Goal: Task Accomplishment & Management: Complete application form

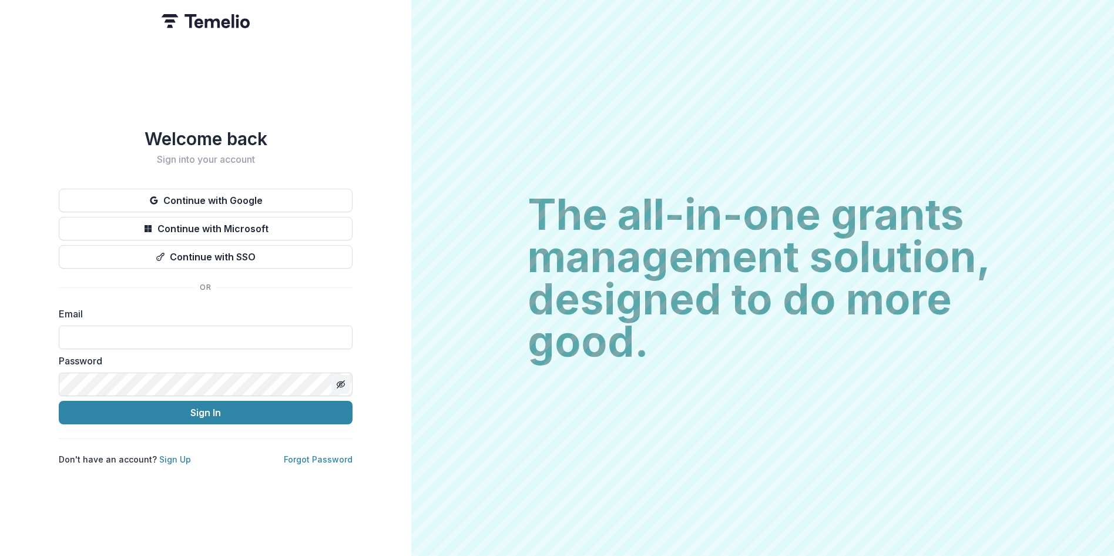
type input "**********"
click at [338, 379] on icon "Toggle password visibility" at bounding box center [340, 383] width 9 height 9
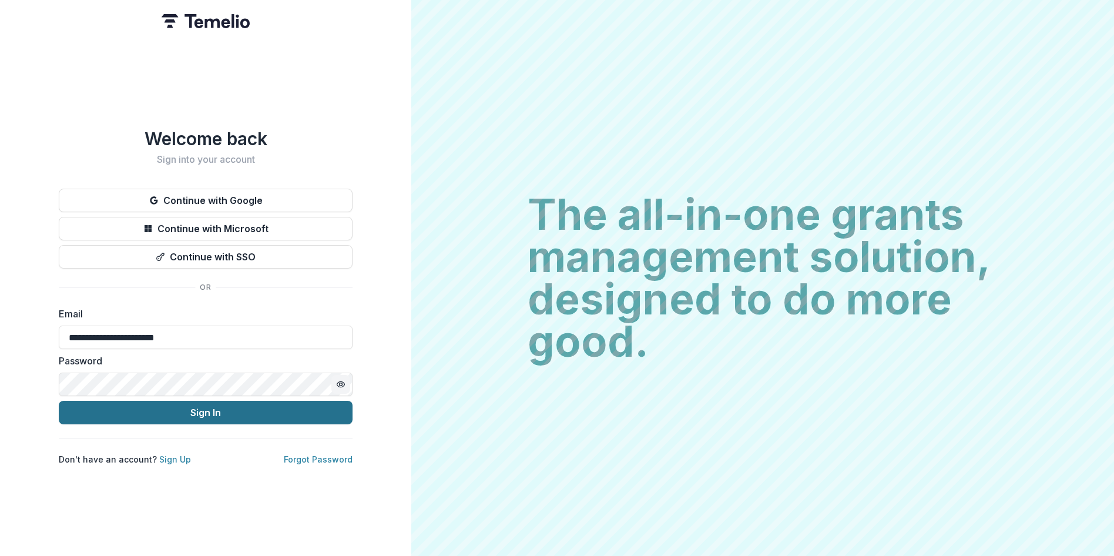
click at [192, 409] on button "Sign In" at bounding box center [206, 412] width 294 height 23
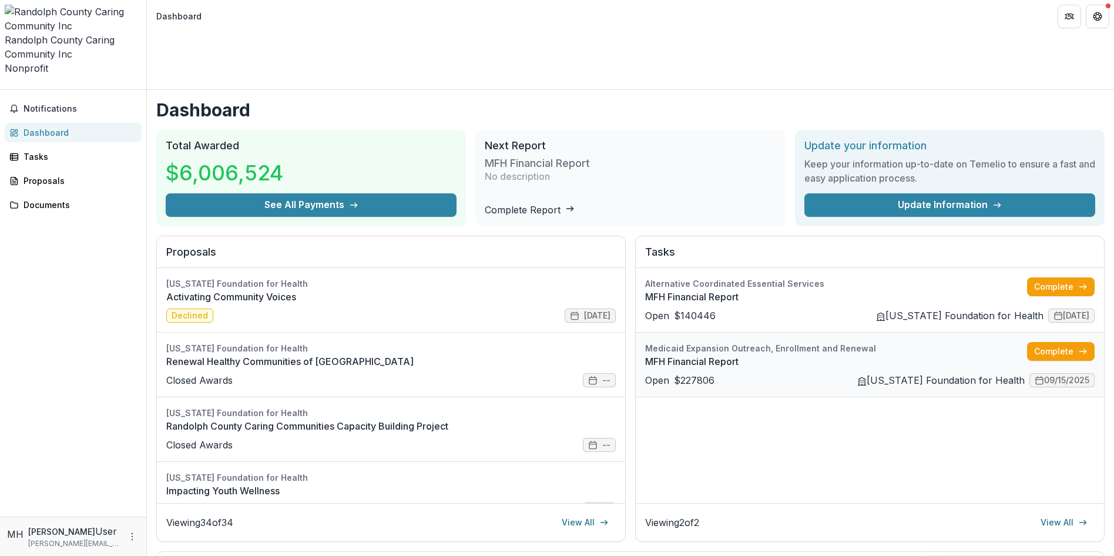
click at [664, 354] on link "MFH Financial Report" at bounding box center [836, 361] width 382 height 14
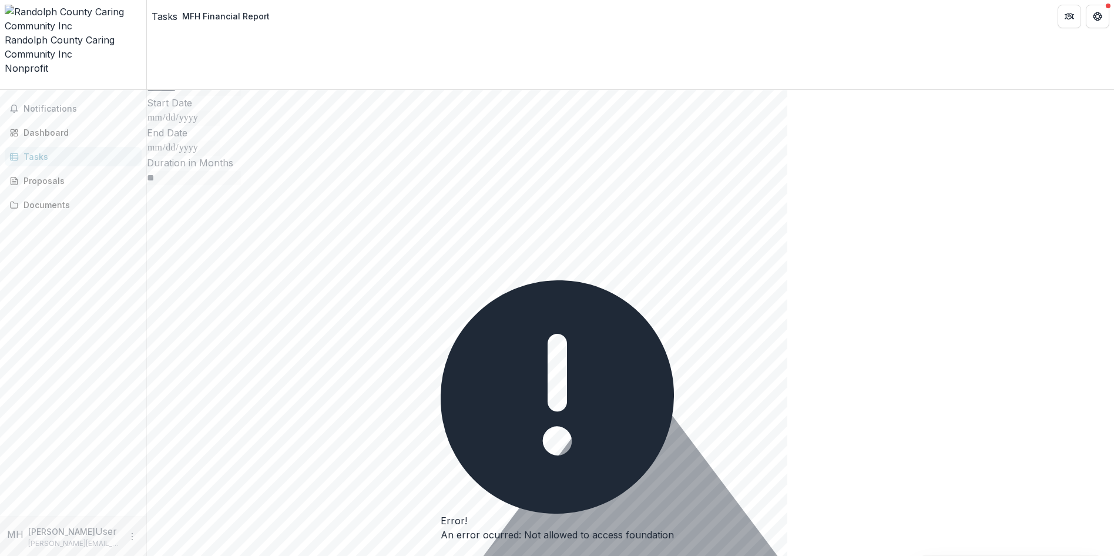
scroll to position [294, 0]
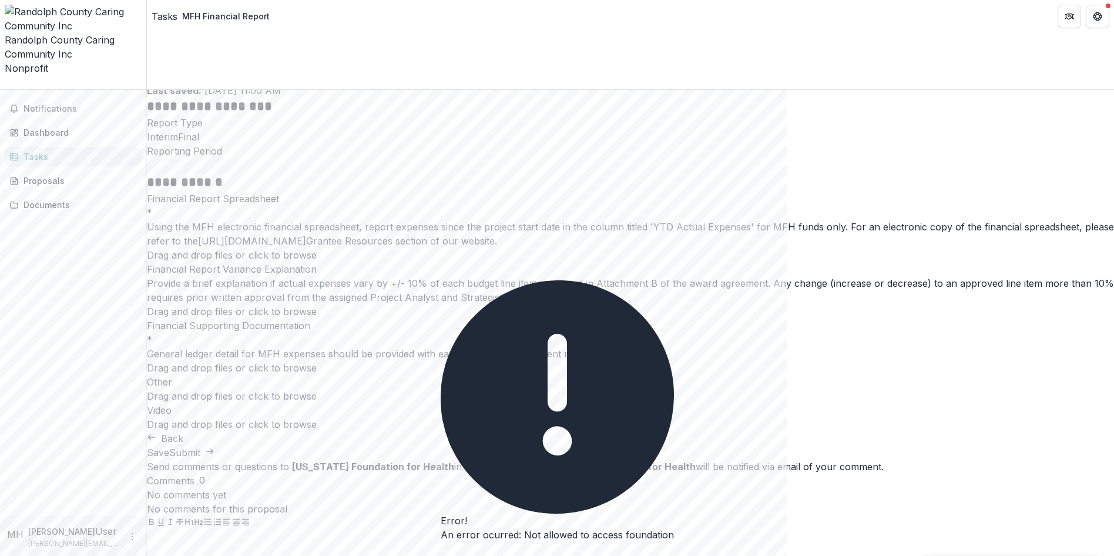
scroll to position [79, 0]
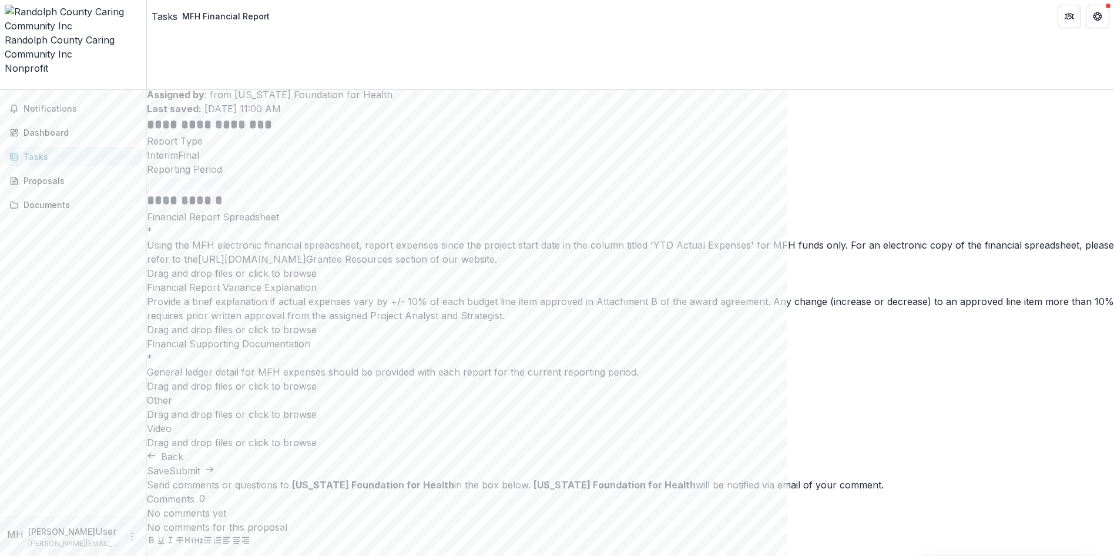
click at [317, 280] on p "Drag and drop files or click to browse" at bounding box center [232, 273] width 170 height 14
click at [50, 199] on div "Documents" at bounding box center [77, 205] width 109 height 12
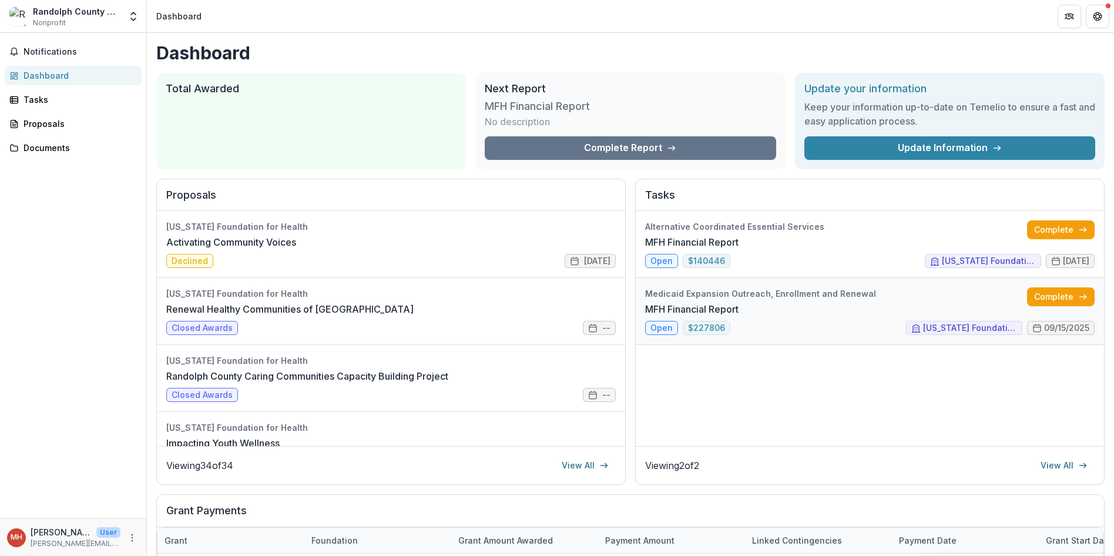
click at [661, 316] on link "MFH Financial Report" at bounding box center [691, 309] width 93 height 14
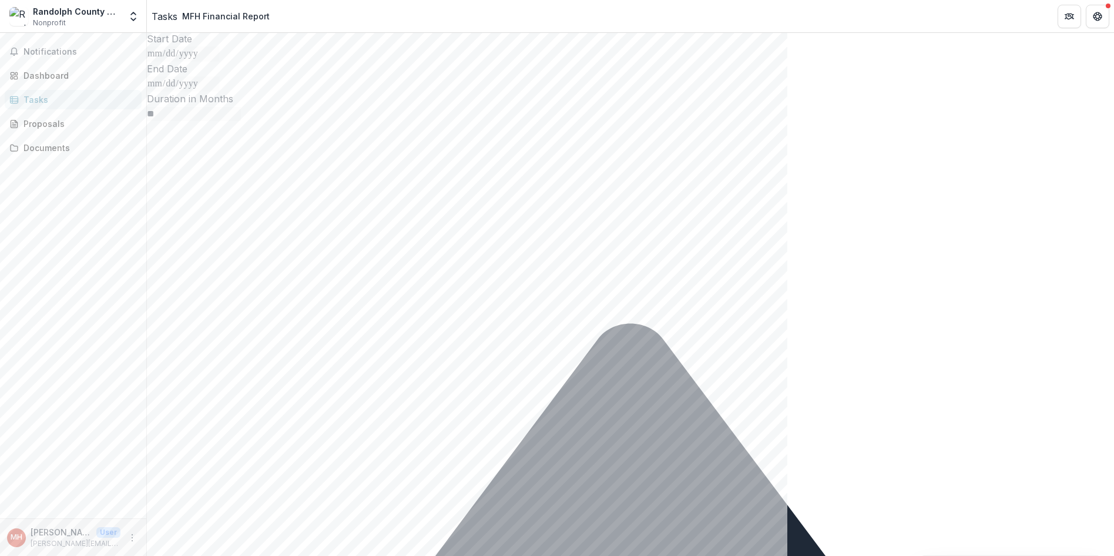
scroll to position [294, 0]
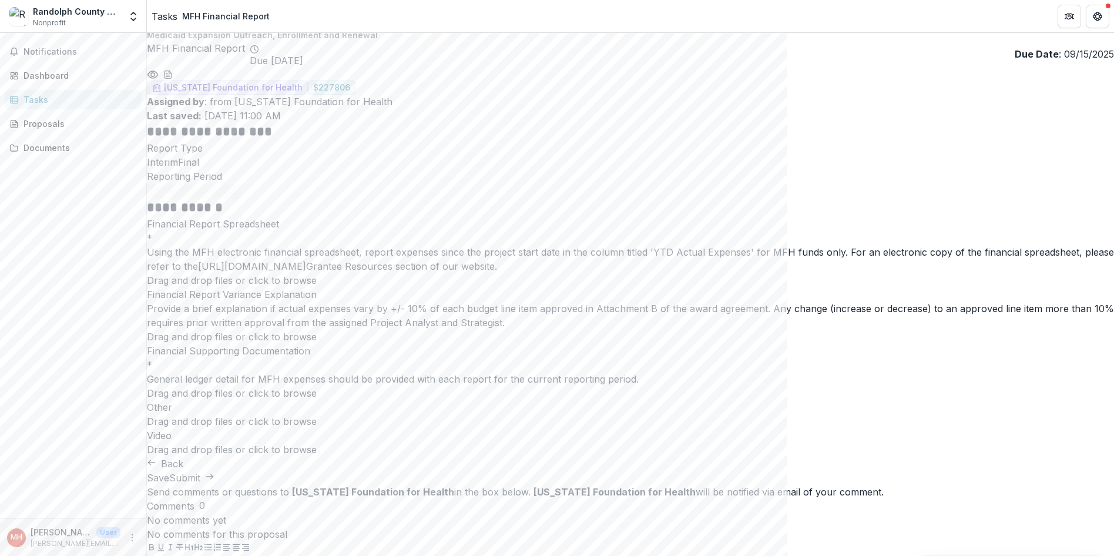
scroll to position [0, 0]
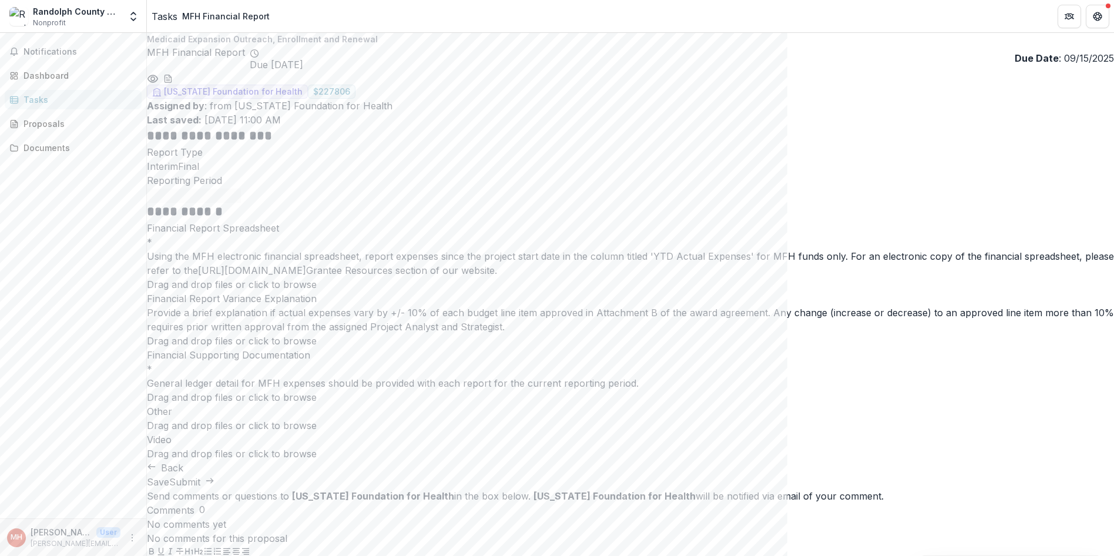
click at [317, 290] on span "click to browse" at bounding box center [282, 284] width 68 height 12
type input "**********"
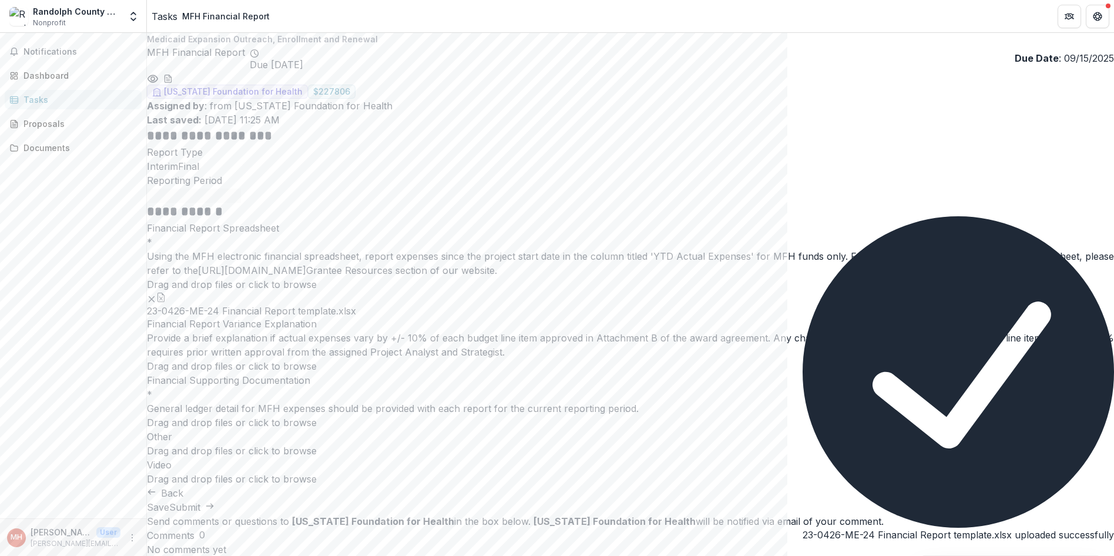
click at [356, 317] on span "23-0426-ME-24 Financial Report template.xlsx" at bounding box center [251, 310] width 209 height 11
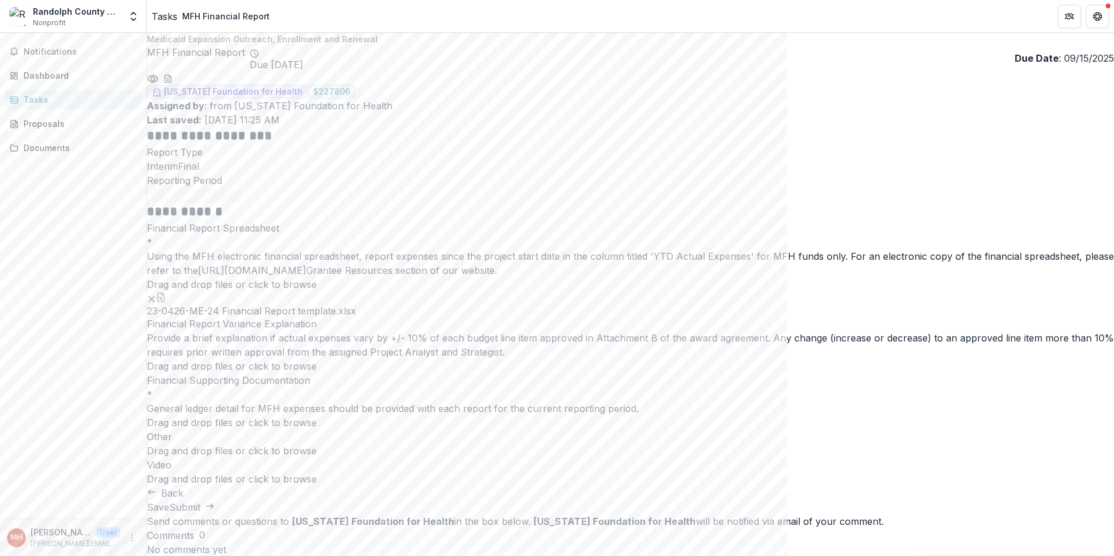
click at [166, 302] on icon "button" at bounding box center [160, 297] width 9 height 9
click at [0, 555] on button "Close" at bounding box center [0, 566] width 0 height 0
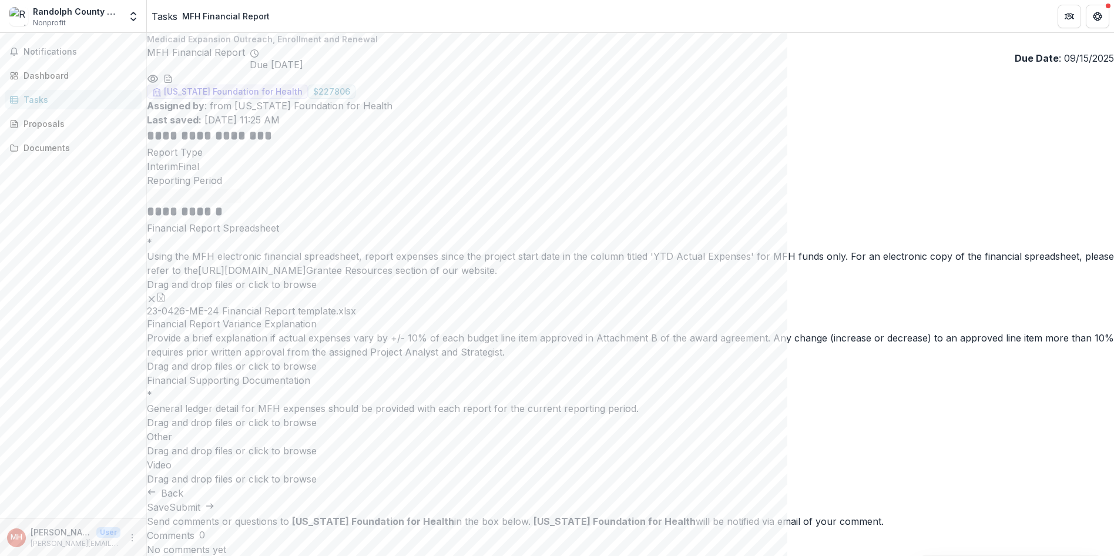
click at [155, 302] on line "Remove File" at bounding box center [151, 299] width 5 height 5
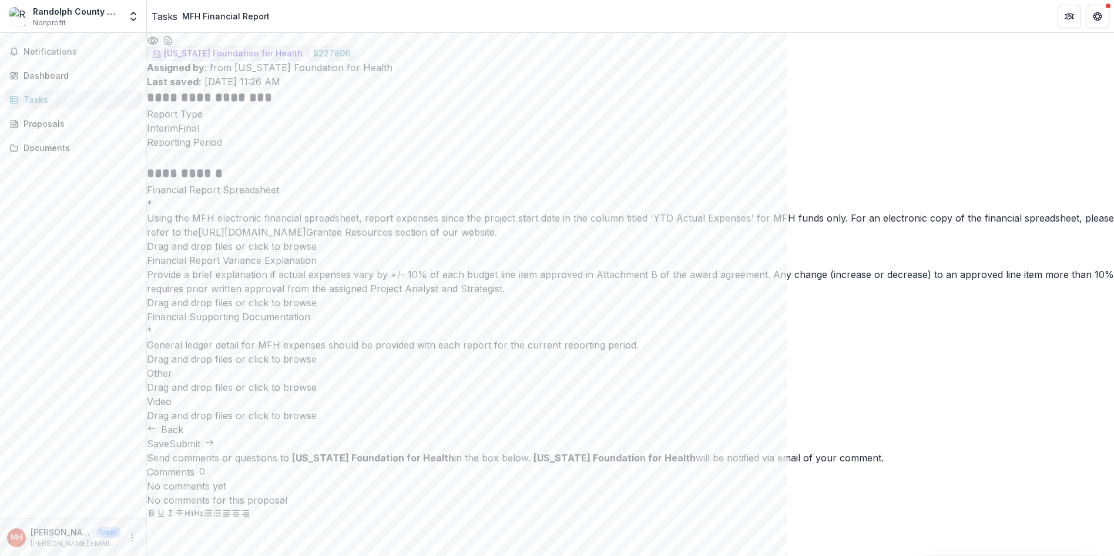
scroll to position [59, 0]
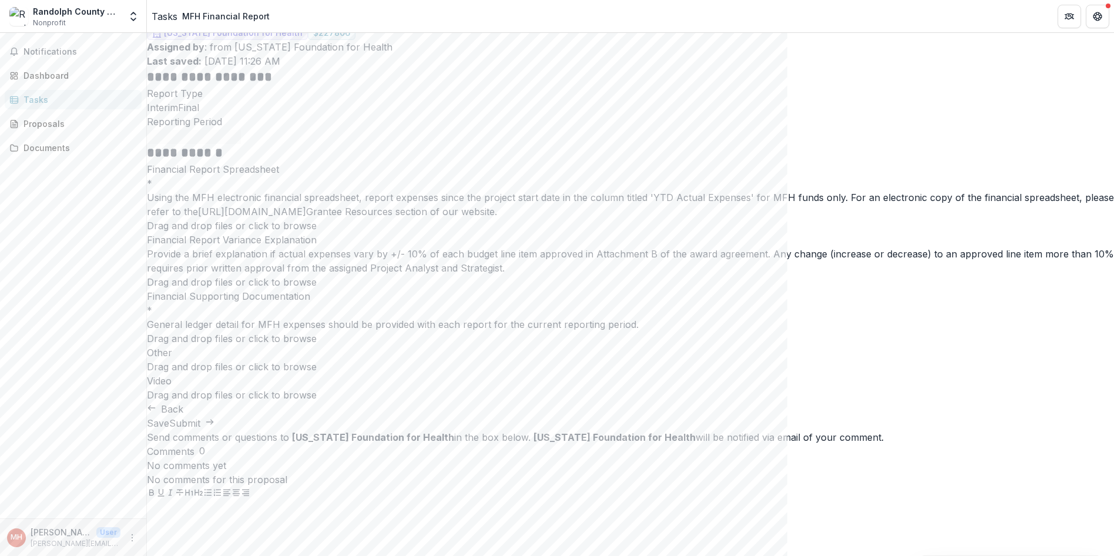
click at [317, 231] on span "click to browse" at bounding box center [282, 226] width 68 height 12
type input "**********"
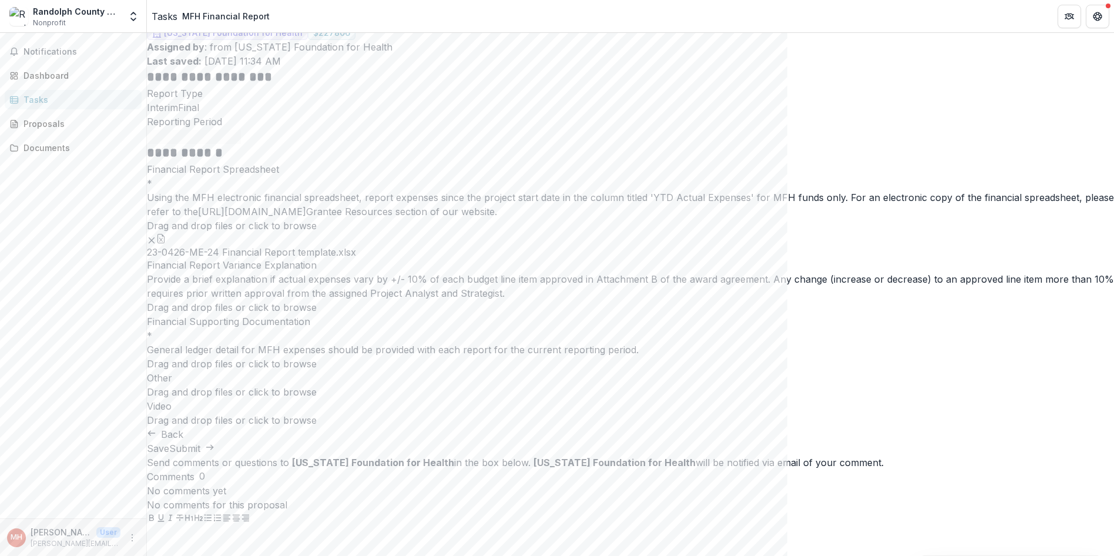
click at [163, 241] on icon "button" at bounding box center [161, 239] width 4 height 4
click at [0, 555] on icon "Close" at bounding box center [0, 566] width 0 height 0
click at [155, 243] on line "Remove File" at bounding box center [151, 240] width 5 height 5
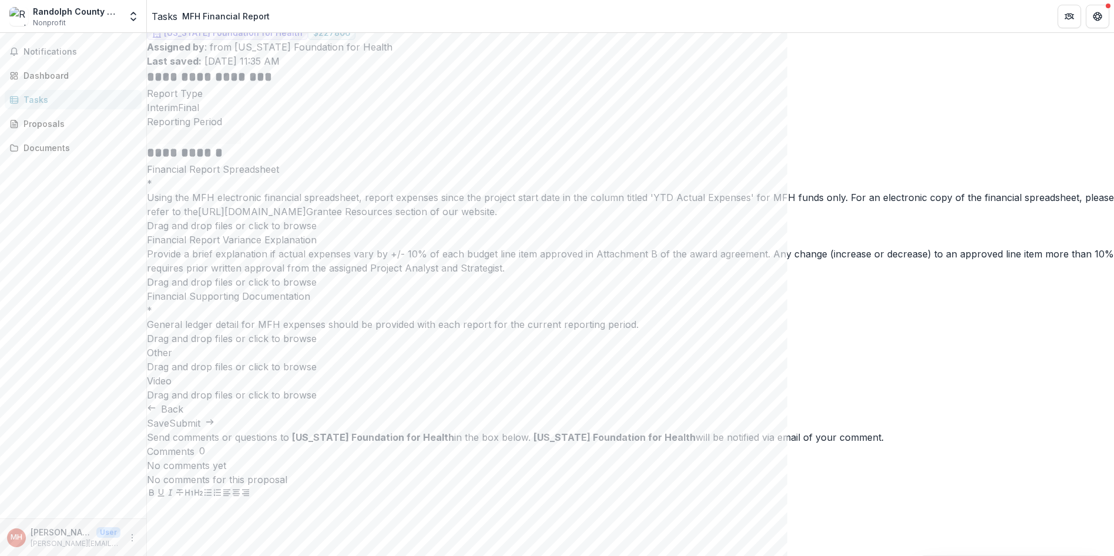
click at [317, 231] on span "click to browse" at bounding box center [282, 226] width 68 height 12
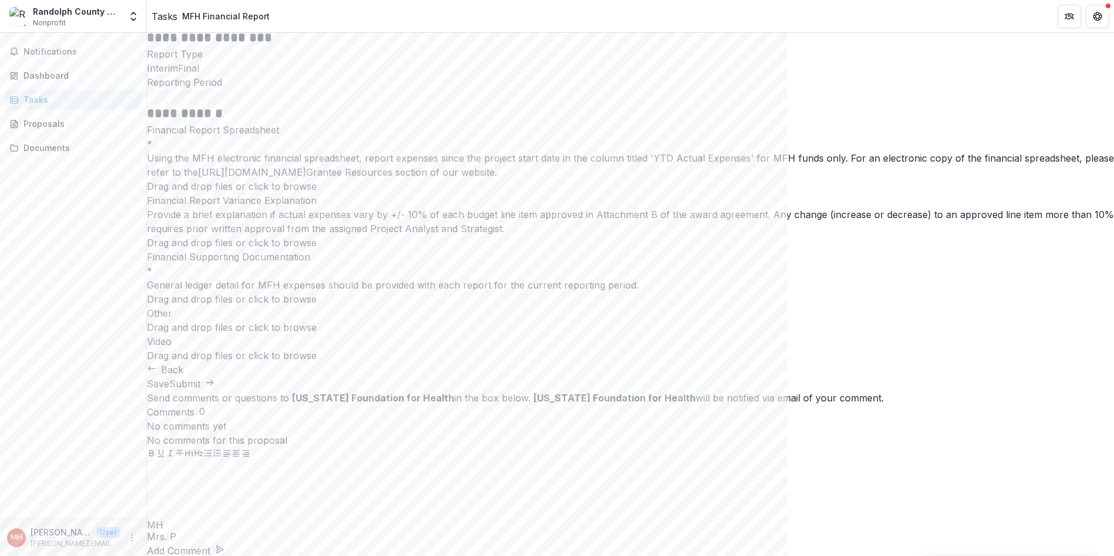
scroll to position [117, 0]
type input "**********"
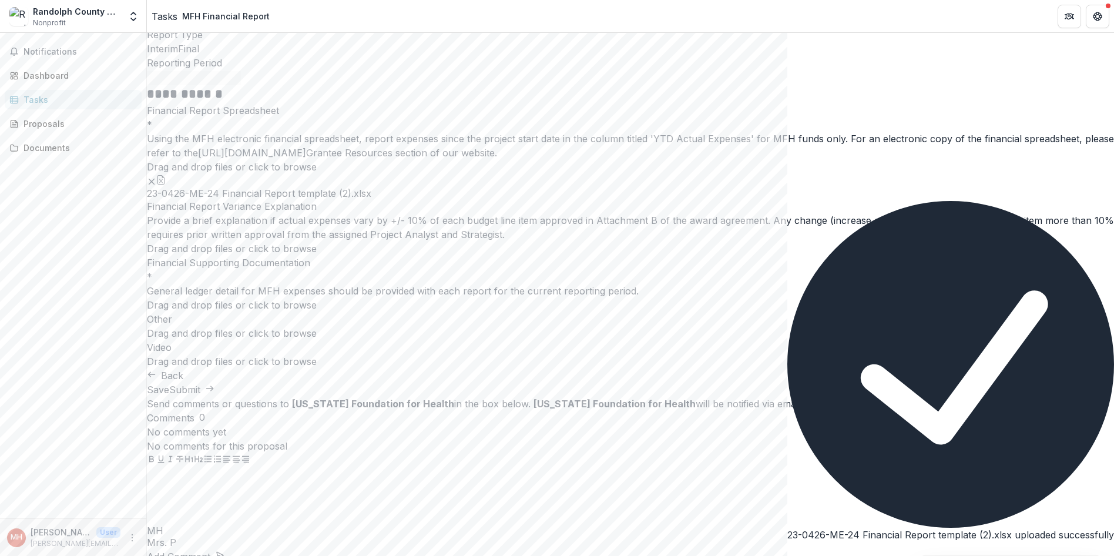
click at [166, 184] on icon "button" at bounding box center [160, 179] width 9 height 9
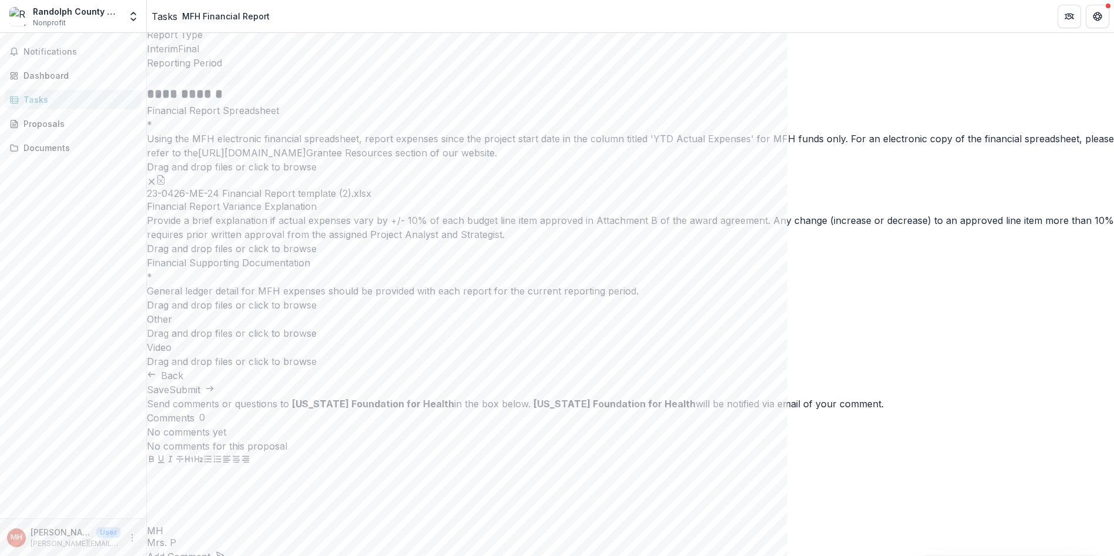
click at [0, 555] on icon "Close" at bounding box center [0, 566] width 0 height 0
click at [317, 173] on span "click to browse" at bounding box center [282, 167] width 68 height 12
click at [155, 184] on line "Remove File" at bounding box center [151, 181] width 5 height 5
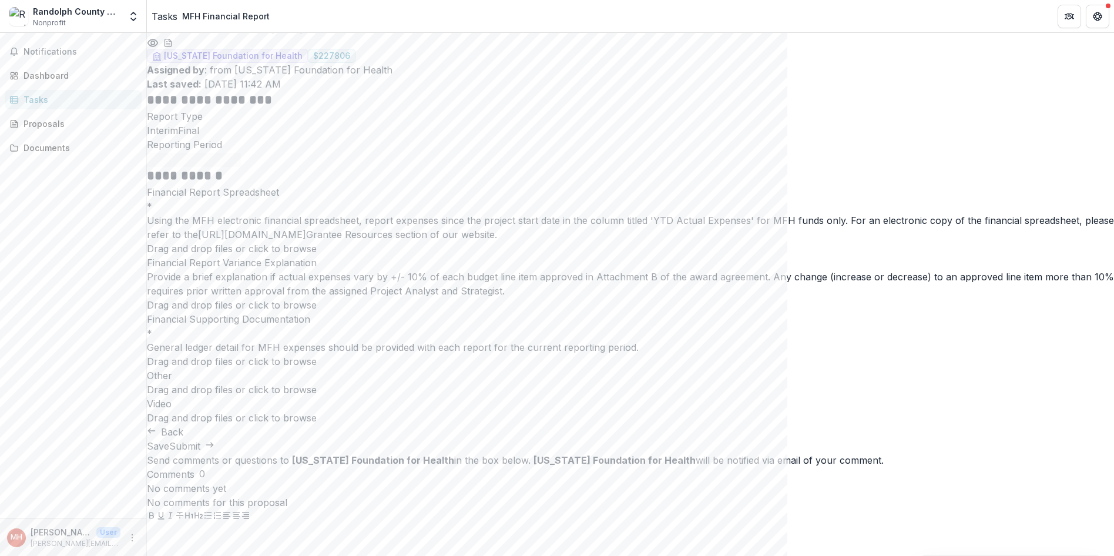
scroll to position [0, 0]
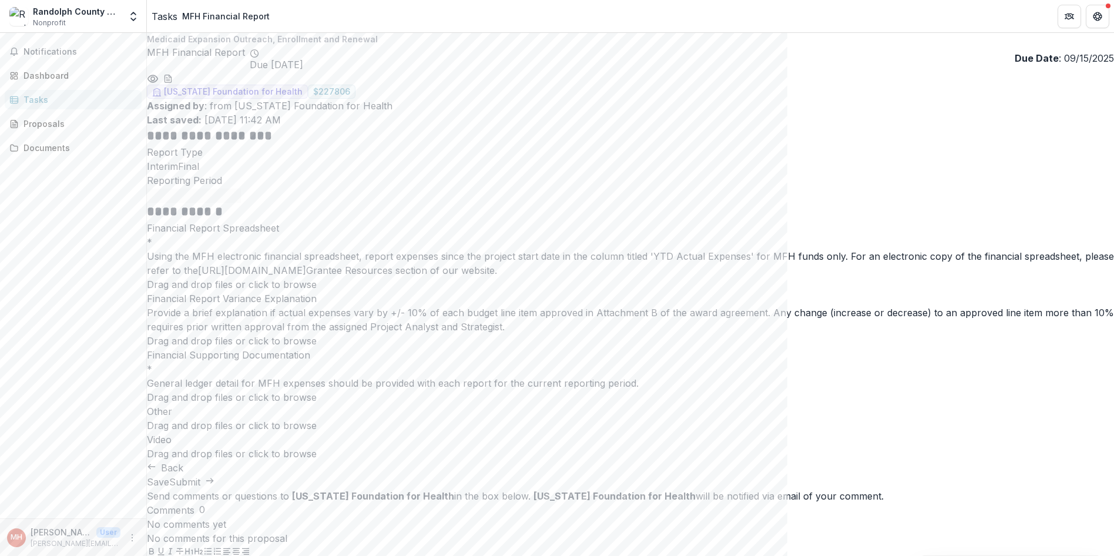
click at [317, 290] on span "click to browse" at bounding box center [282, 284] width 68 height 12
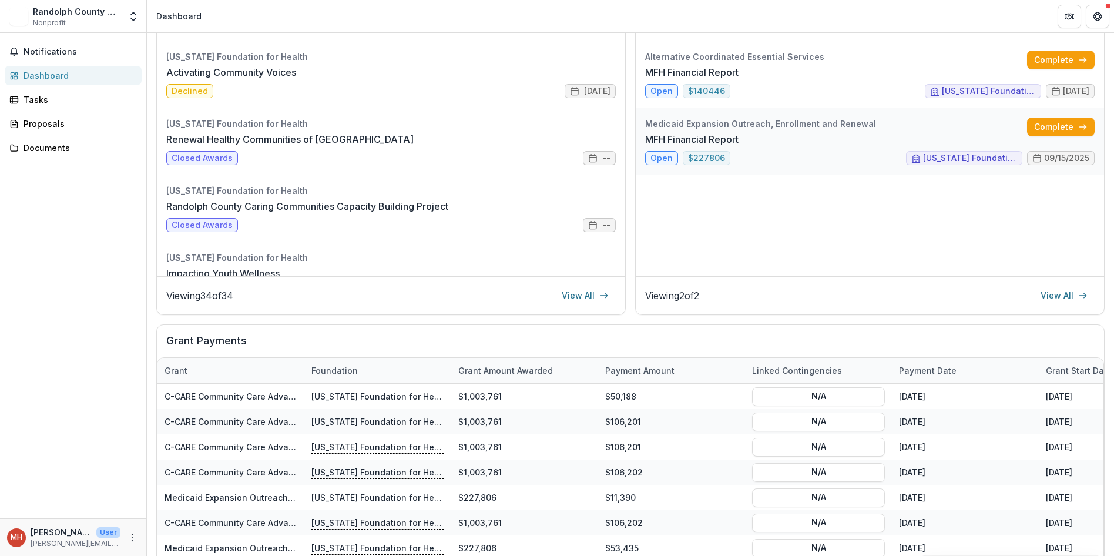
scroll to position [132, 0]
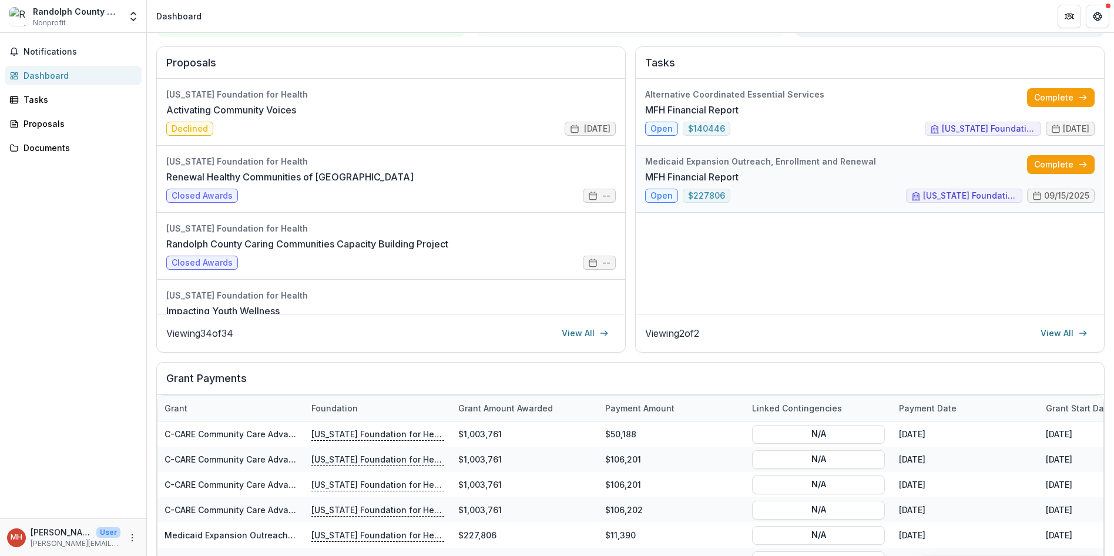
click at [666, 184] on link "MFH Financial Report" at bounding box center [691, 177] width 93 height 14
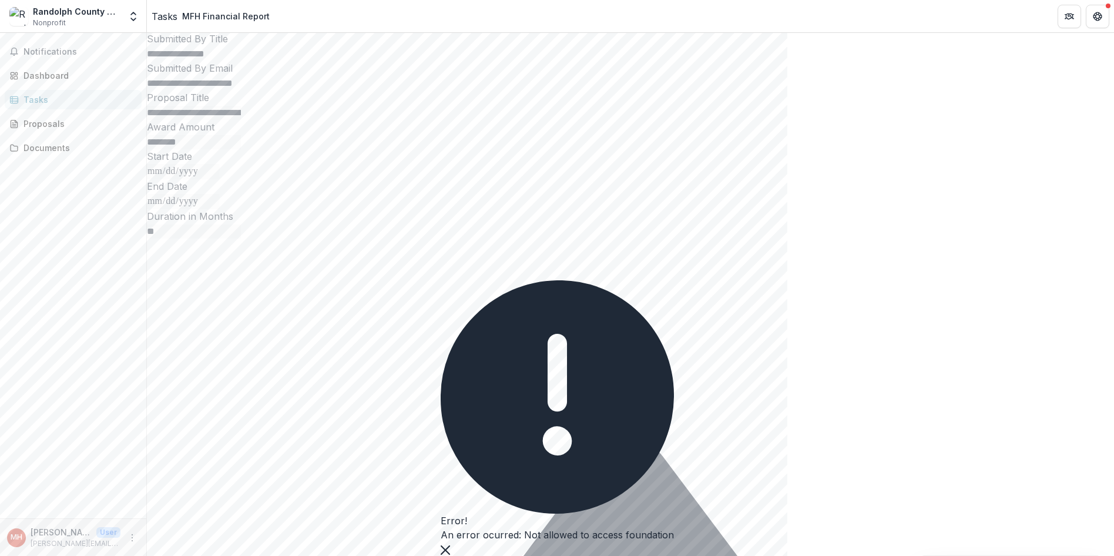
scroll to position [176, 0]
click at [450, 545] on icon "Close" at bounding box center [445, 549] width 9 height 9
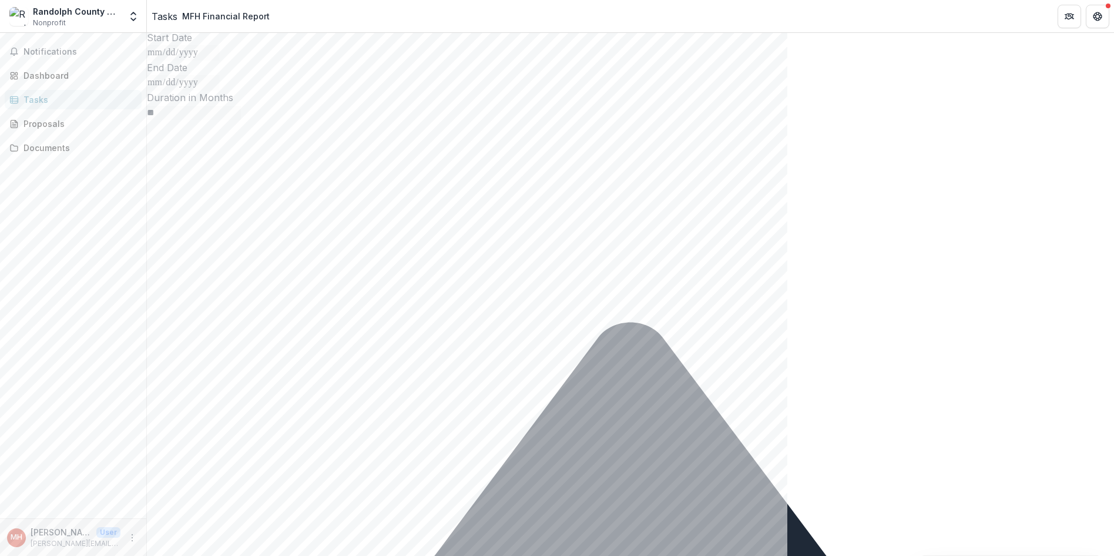
scroll to position [294, 0]
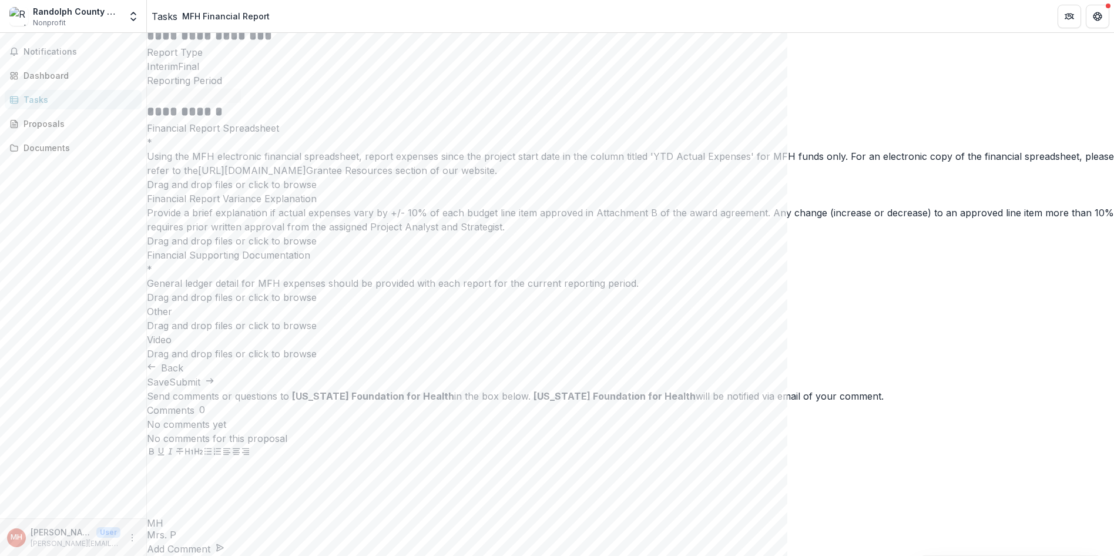
scroll to position [373, 0]
click at [317, 235] on span "click to browse" at bounding box center [282, 241] width 68 height 12
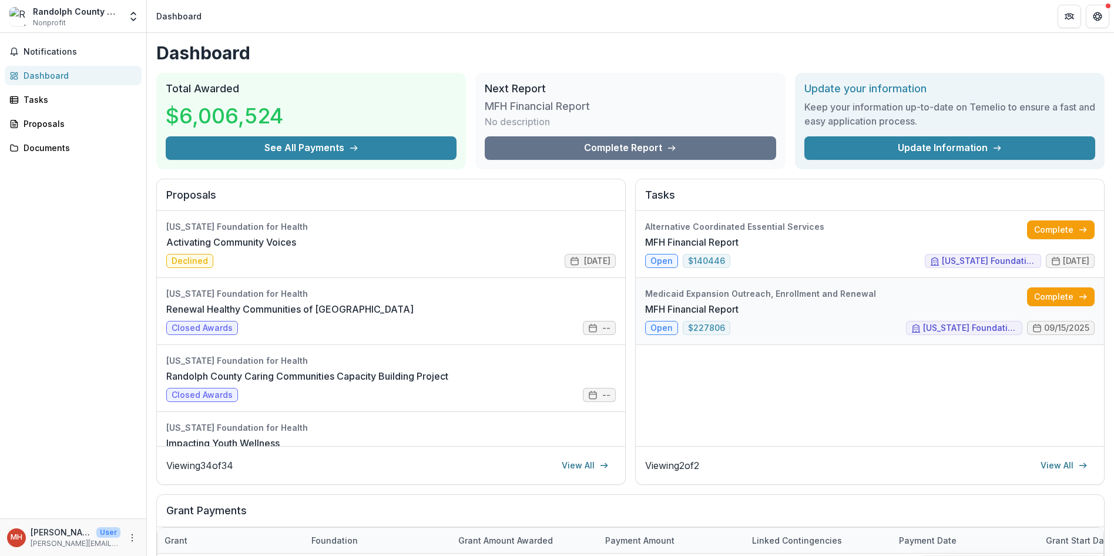
click at [664, 316] on link "MFH Financial Report" at bounding box center [691, 309] width 93 height 14
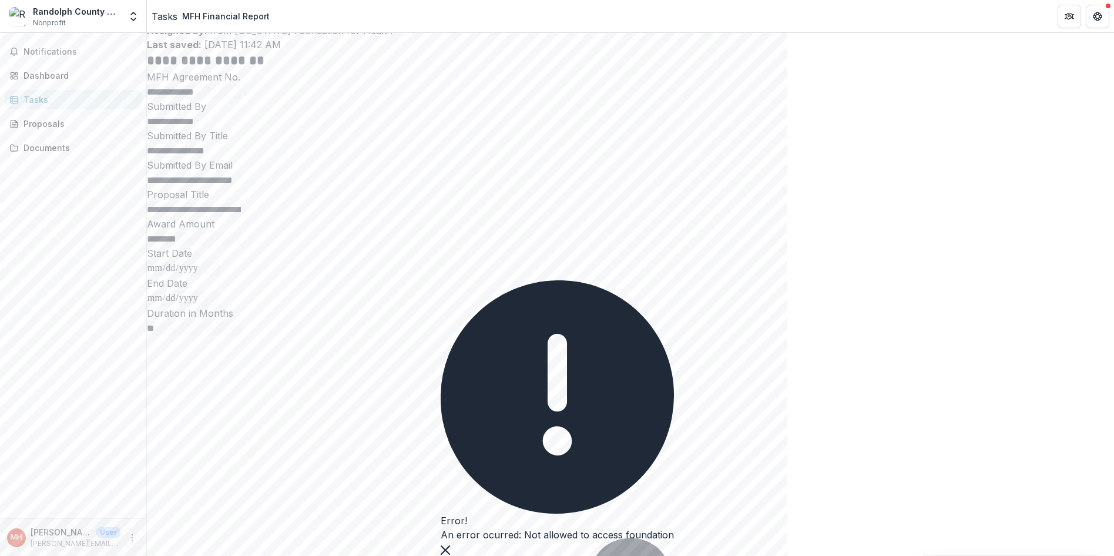
scroll to position [176, 0]
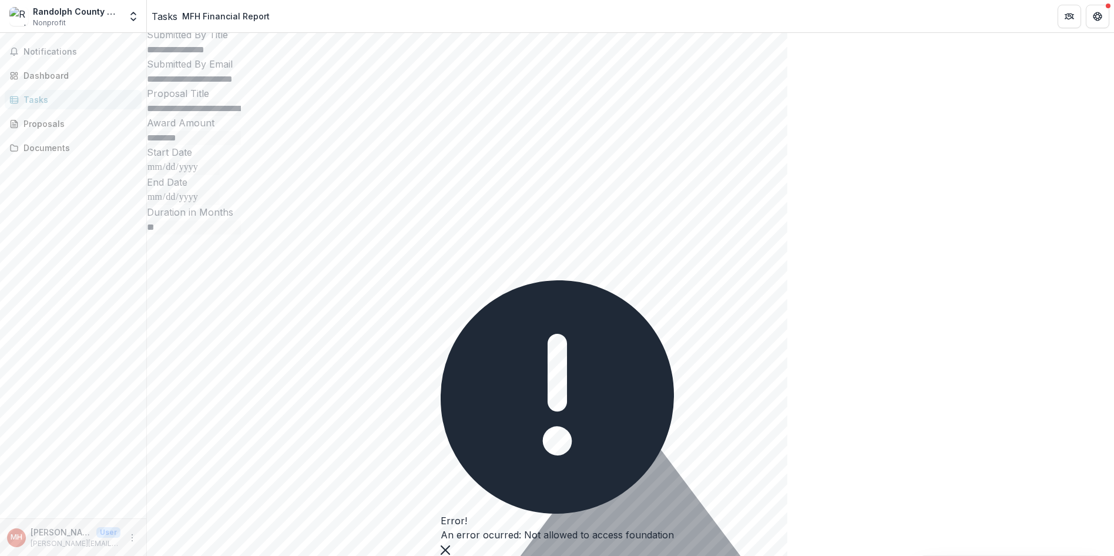
click at [449, 545] on icon "Close" at bounding box center [444, 549] width 9 height 9
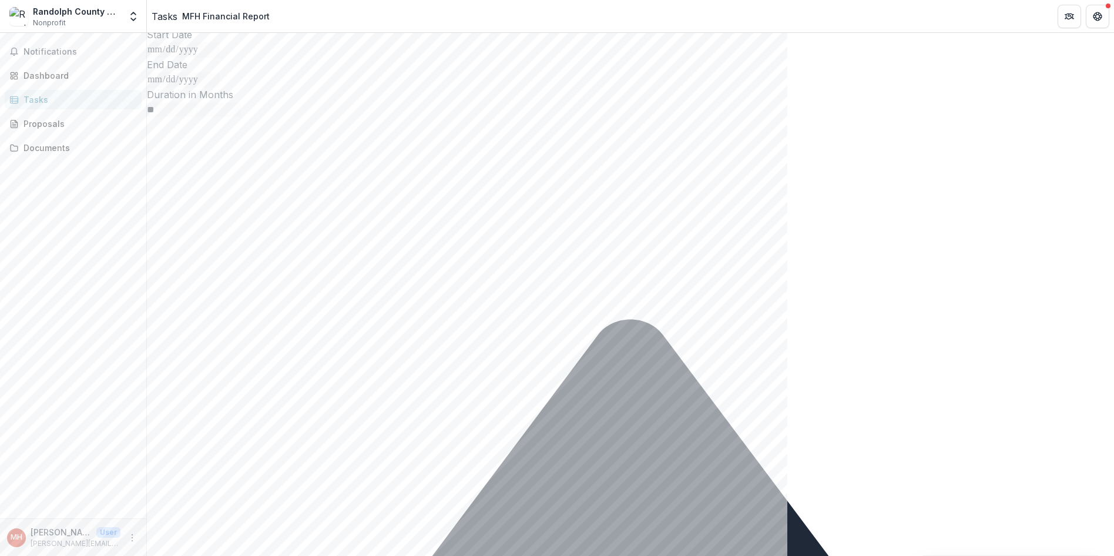
scroll to position [294, 0]
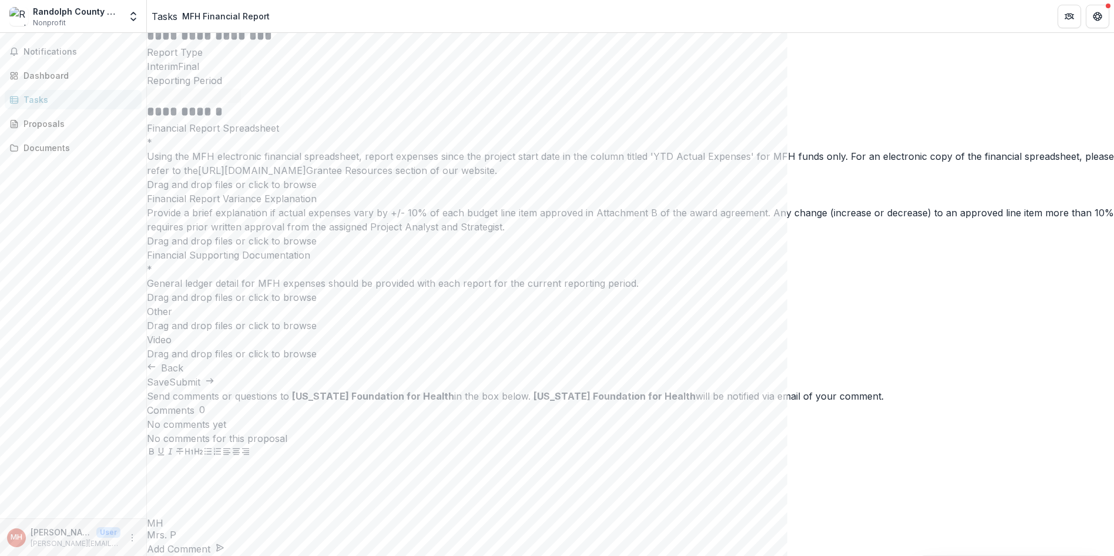
scroll to position [373, 0]
click at [317, 235] on span "click to browse" at bounding box center [282, 241] width 68 height 12
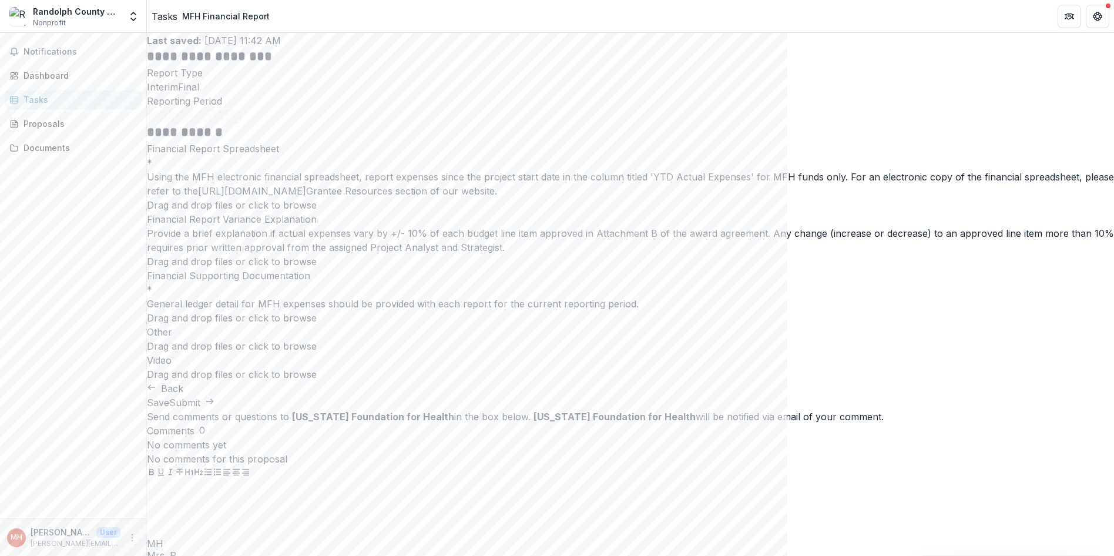
click at [317, 211] on span "click to browse" at bounding box center [282, 205] width 68 height 12
type input "**********"
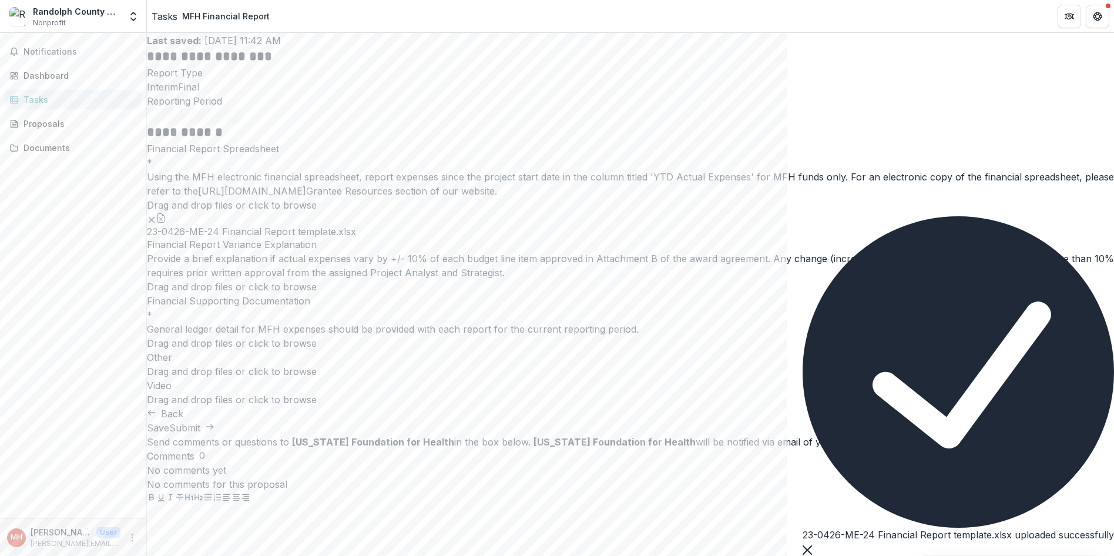
click at [166, 223] on icon "button" at bounding box center [160, 217] width 9 height 9
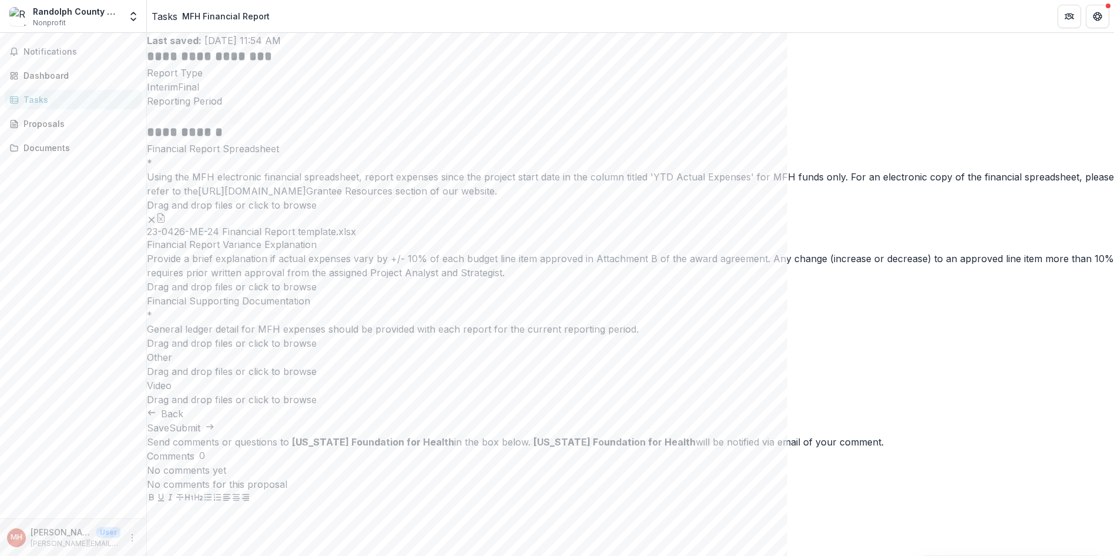
click at [9, 555] on button "Close" at bounding box center [4, 563] width 9 height 14
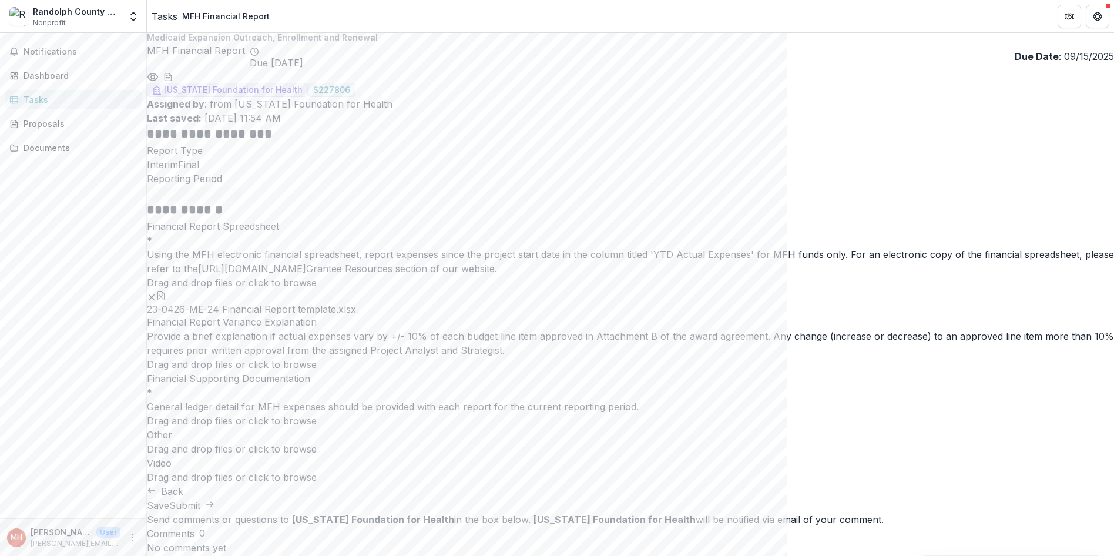
scroll to position [0, 0]
click at [356, 317] on span "23-0426-ME-24 Financial Report template.xlsx" at bounding box center [251, 310] width 209 height 11
drag, startPoint x: 381, startPoint y: 510, endPoint x: 594, endPoint y: 479, distance: 215.4
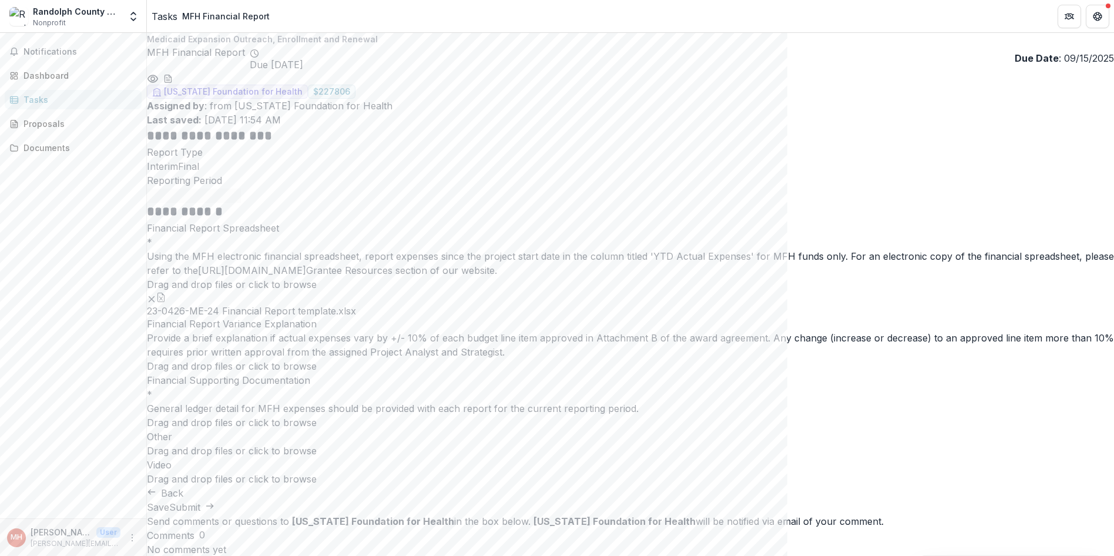
click at [594, 317] on ul "23-0426-ME-24 Financial Report template.xlsx" at bounding box center [630, 303] width 967 height 25
click at [155, 302] on line "Remove File" at bounding box center [151, 299] width 5 height 5
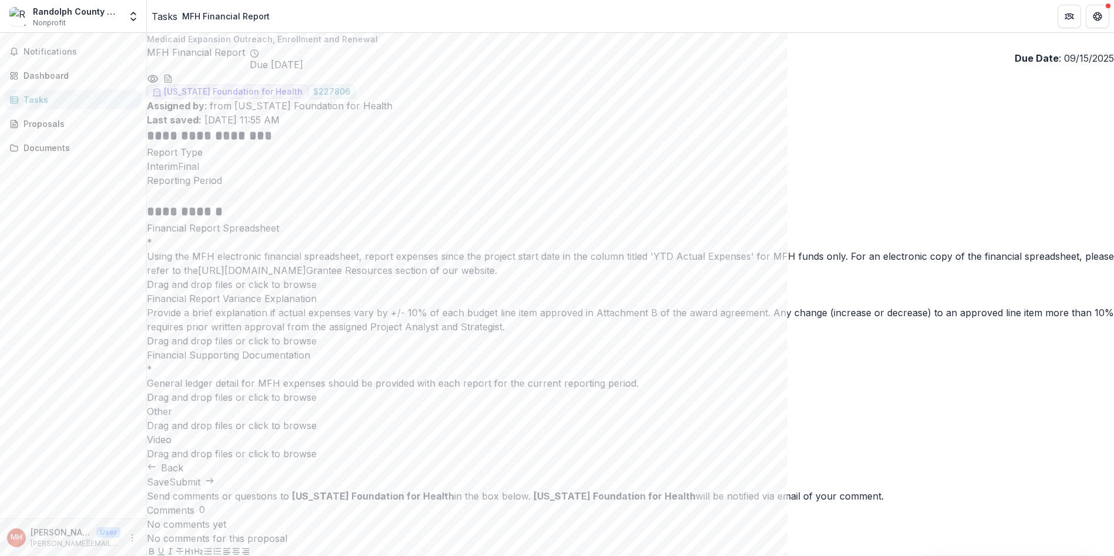
click at [317, 290] on span "click to browse" at bounding box center [282, 284] width 68 height 12
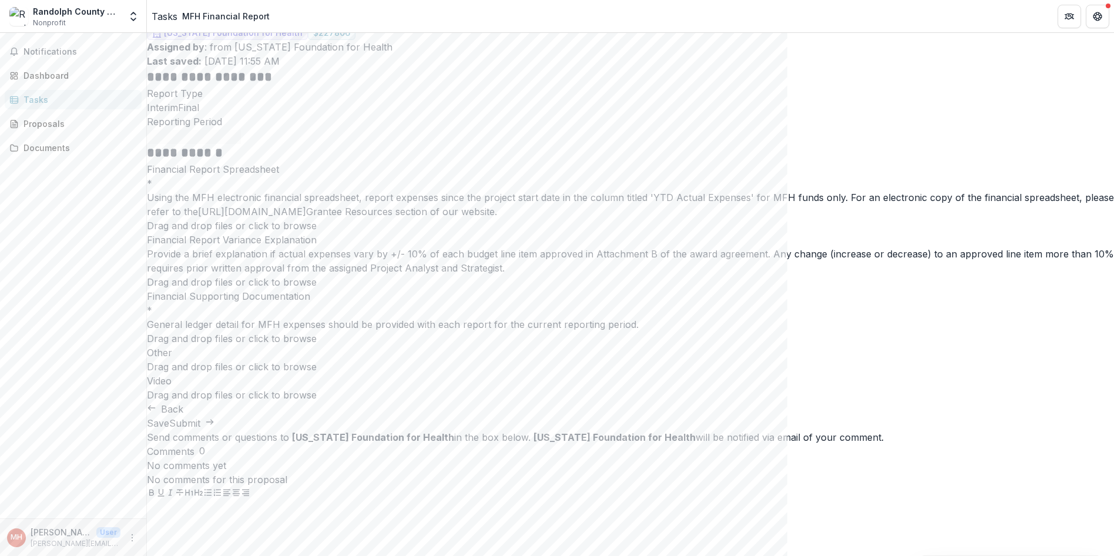
click at [317, 231] on span "click to browse" at bounding box center [282, 226] width 68 height 12
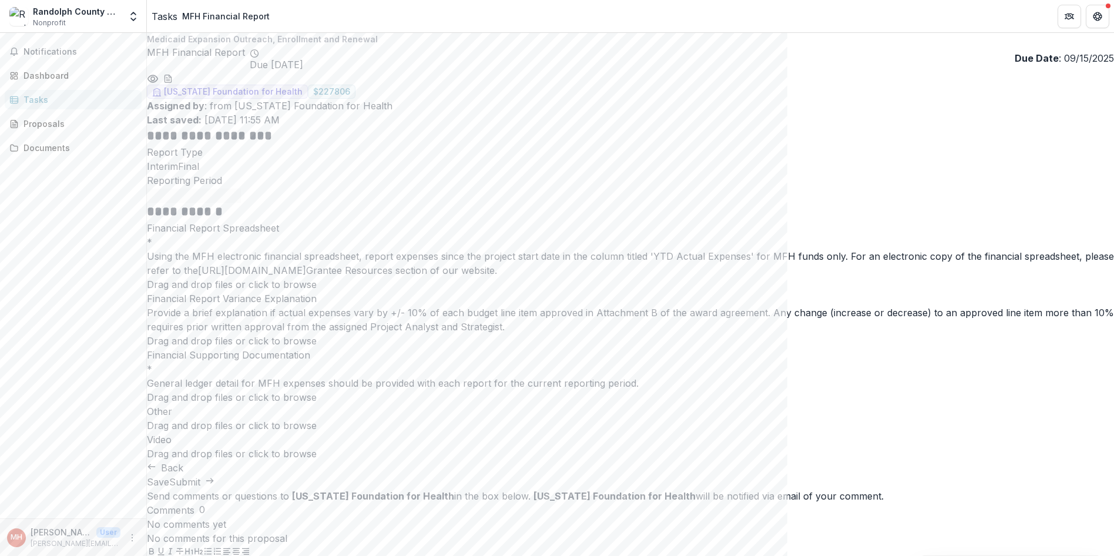
click at [317, 290] on span "click to browse" at bounding box center [282, 284] width 68 height 12
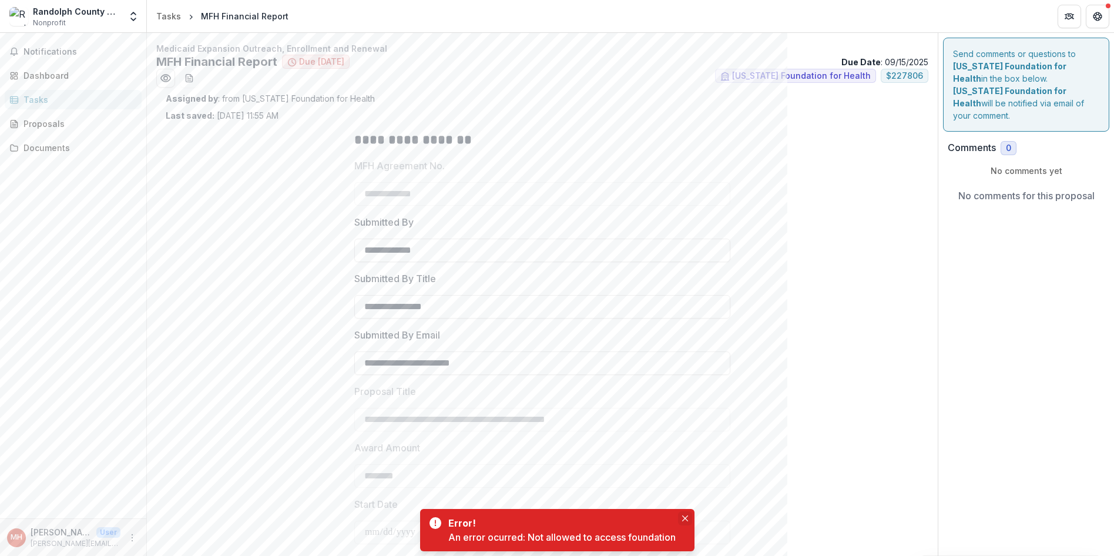
click at [684, 515] on button "Close" at bounding box center [685, 518] width 14 height 14
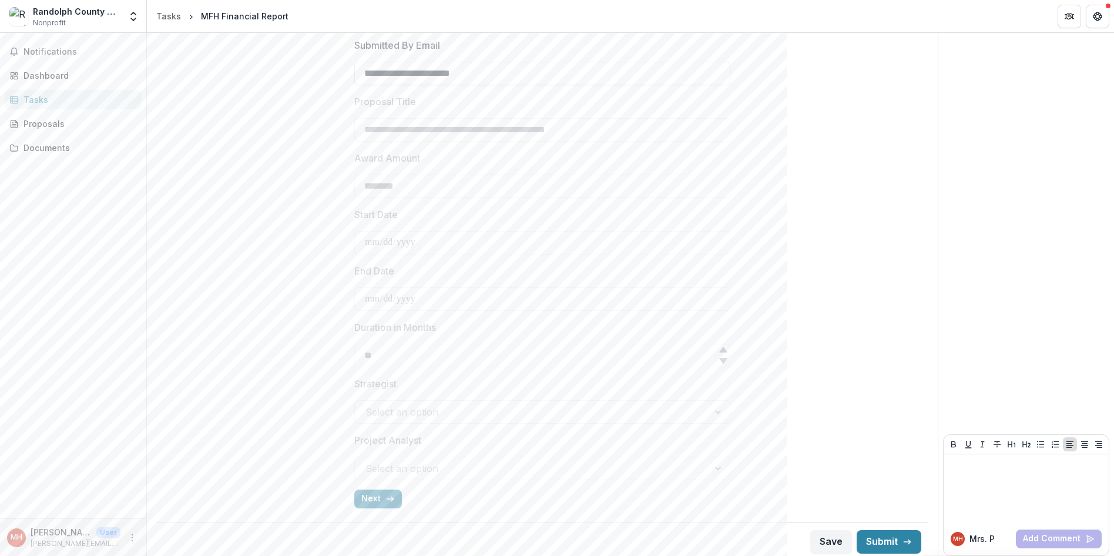
scroll to position [294, 0]
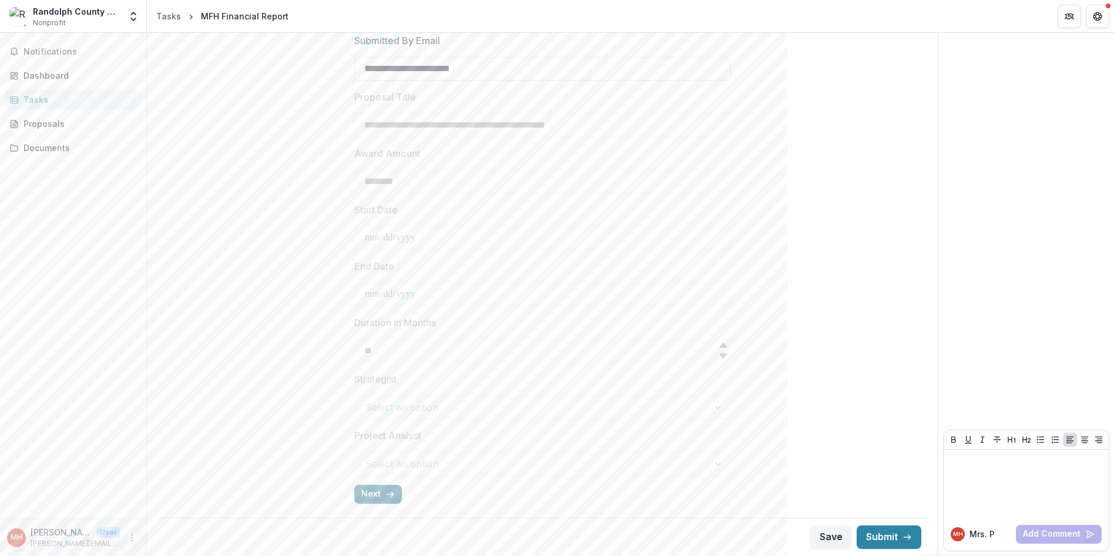
click at [376, 489] on button "Next" at bounding box center [378, 494] width 48 height 19
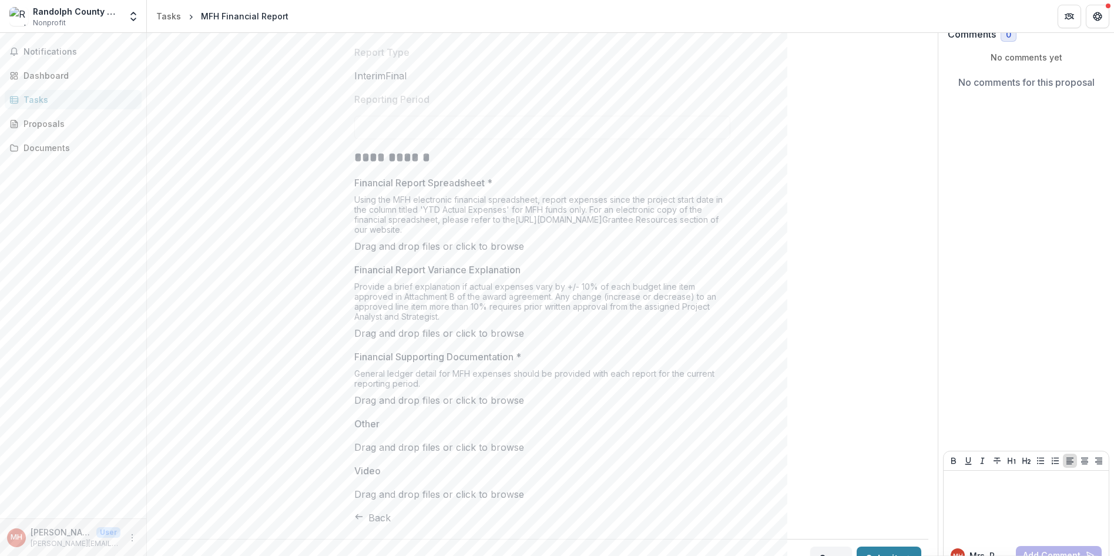
scroll to position [79, 0]
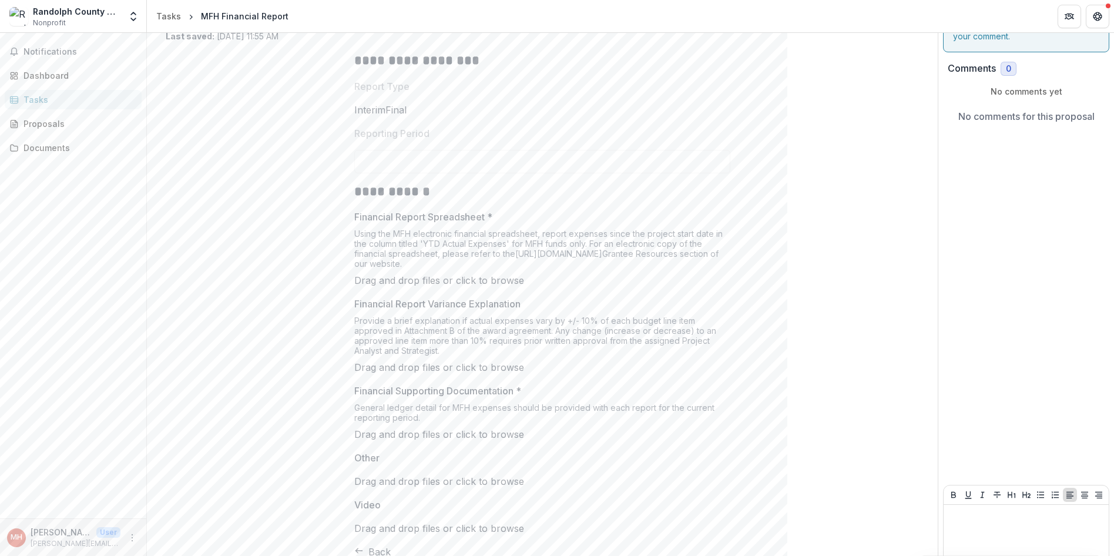
click at [524, 286] on span "click to browse" at bounding box center [490, 280] width 68 height 12
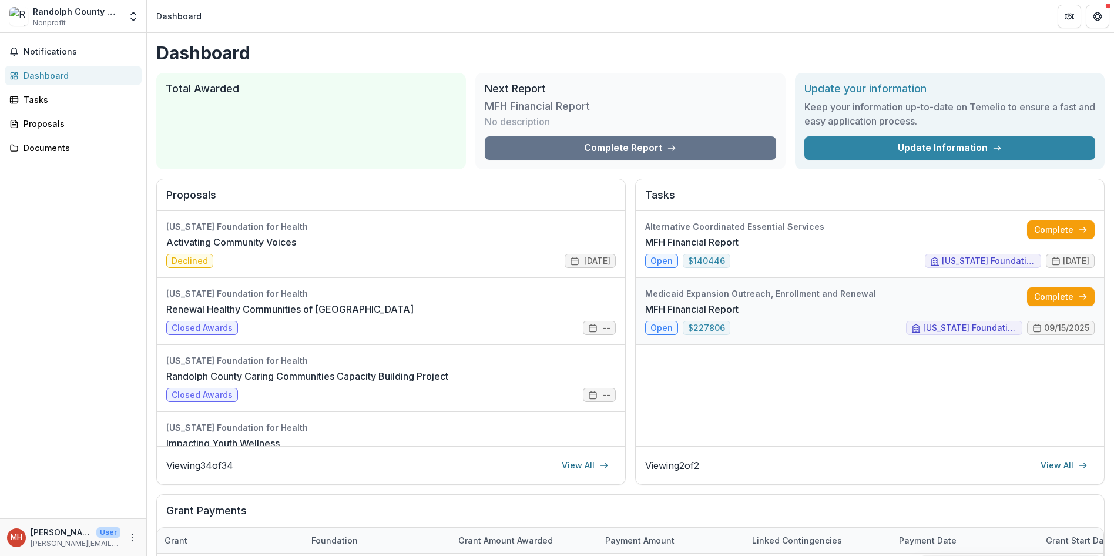
click at [662, 316] on link "MFH Financial Report" at bounding box center [691, 309] width 93 height 14
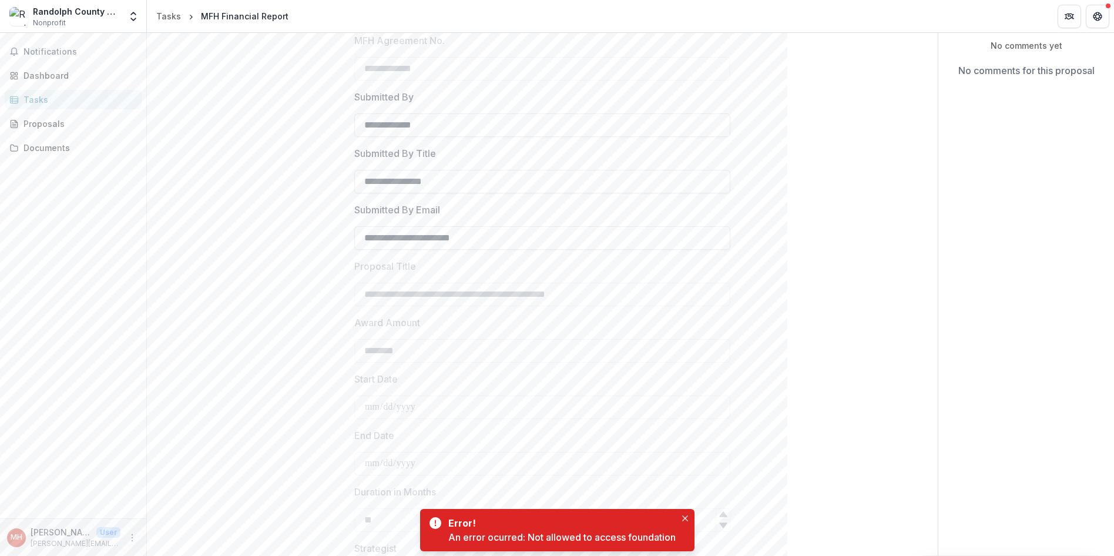
scroll to position [176, 0]
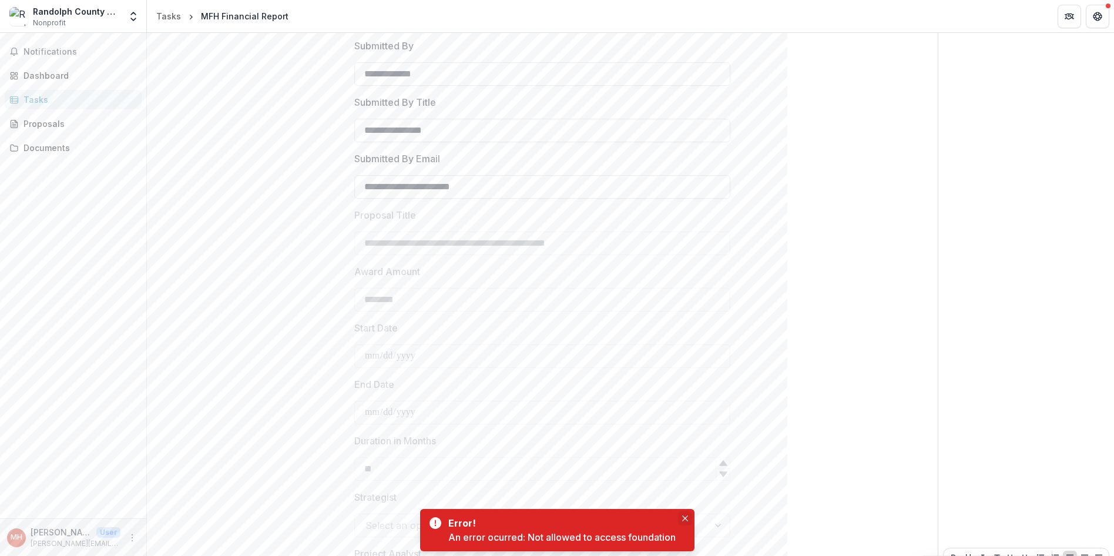
click at [687, 517] on icon "Close" at bounding box center [685, 518] width 6 height 6
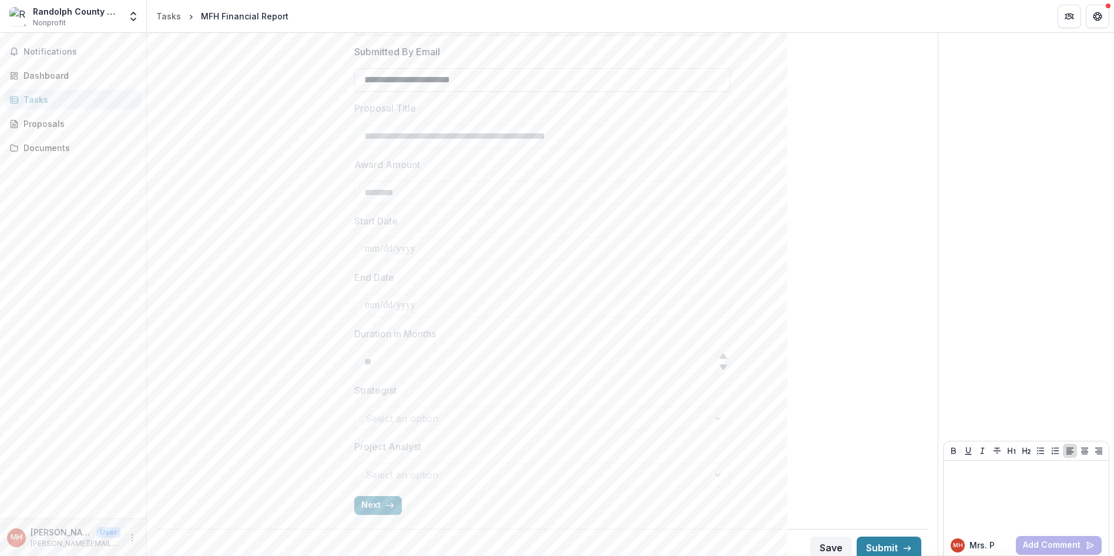
scroll to position [294, 0]
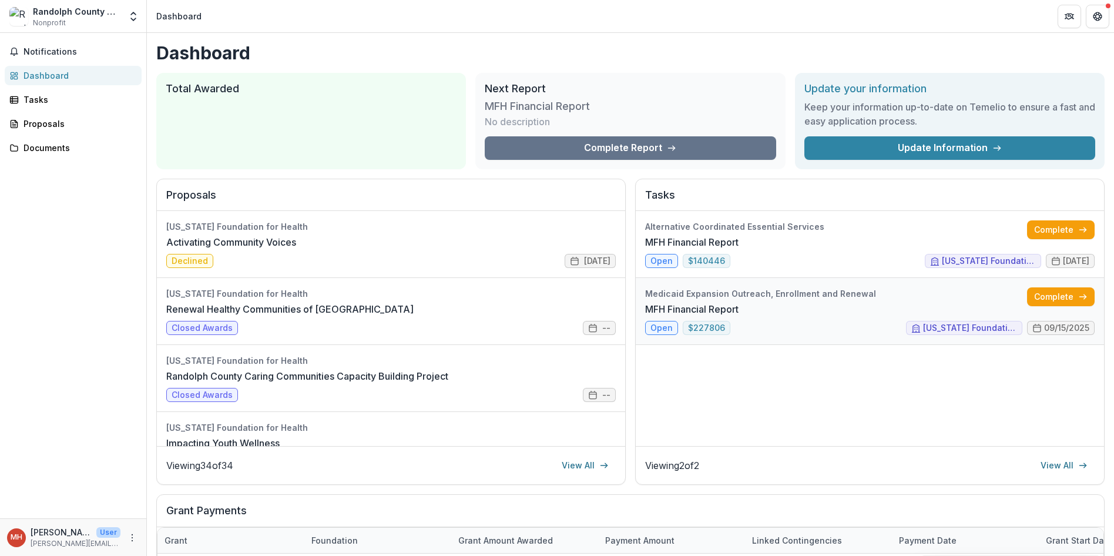
click at [659, 316] on link "MFH Financial Report" at bounding box center [691, 309] width 93 height 14
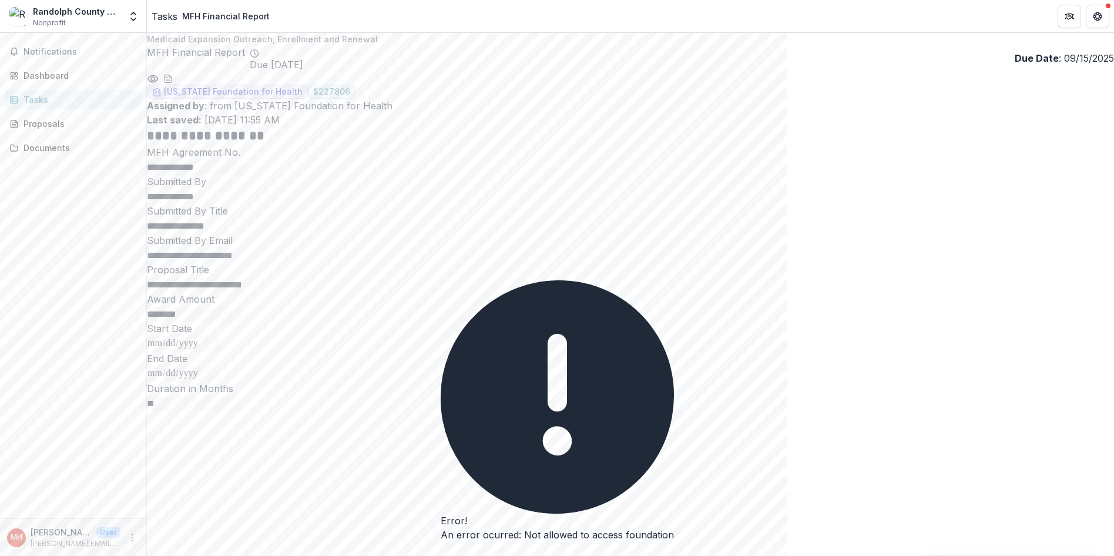
click at [441, 552] on icon "Close" at bounding box center [441, 552] width 0 height 0
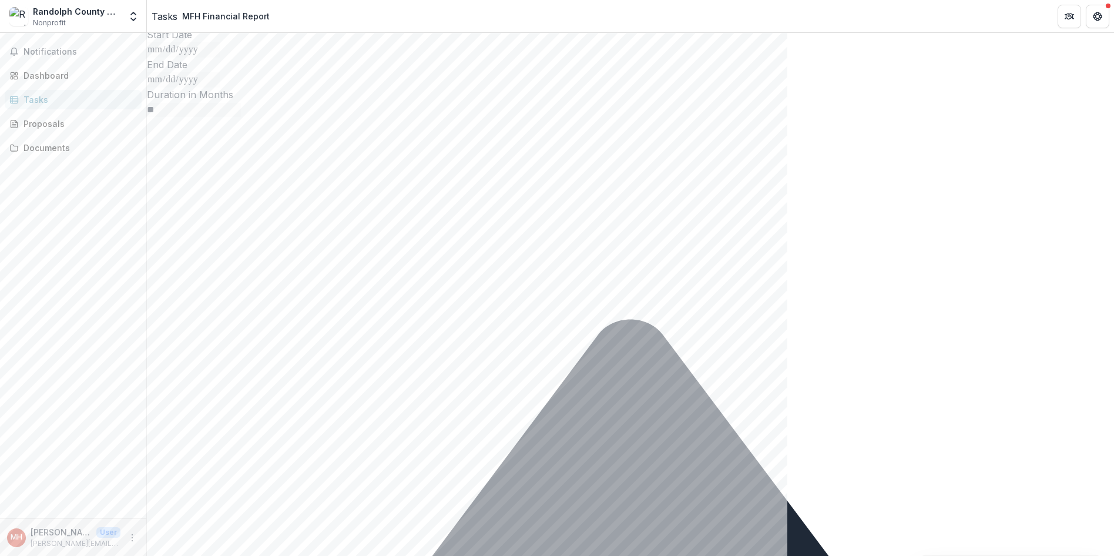
scroll to position [294, 0]
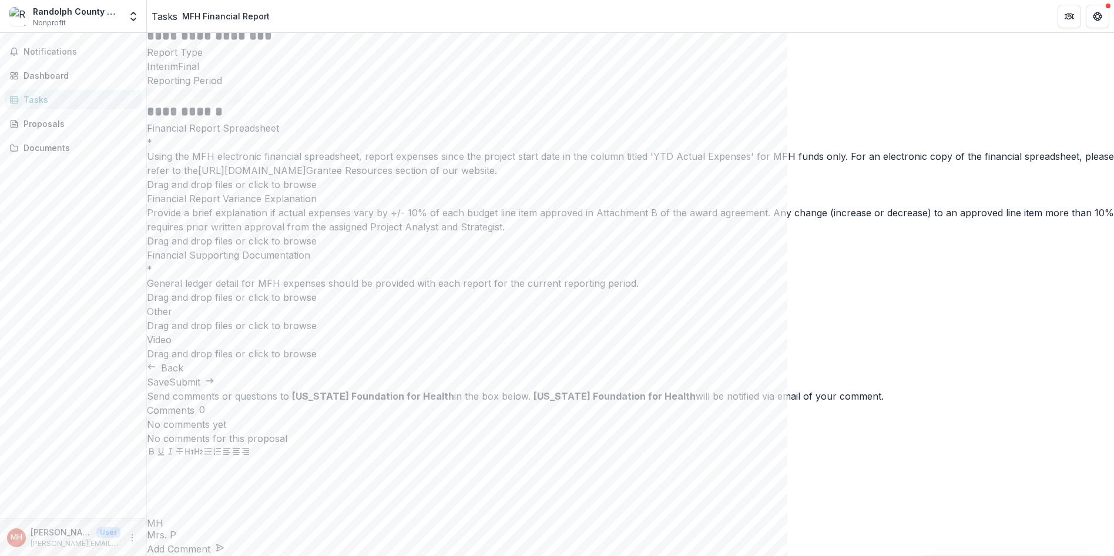
scroll to position [197, 0]
click at [317, 190] on span "click to browse" at bounding box center [282, 185] width 68 height 12
type input "**********"
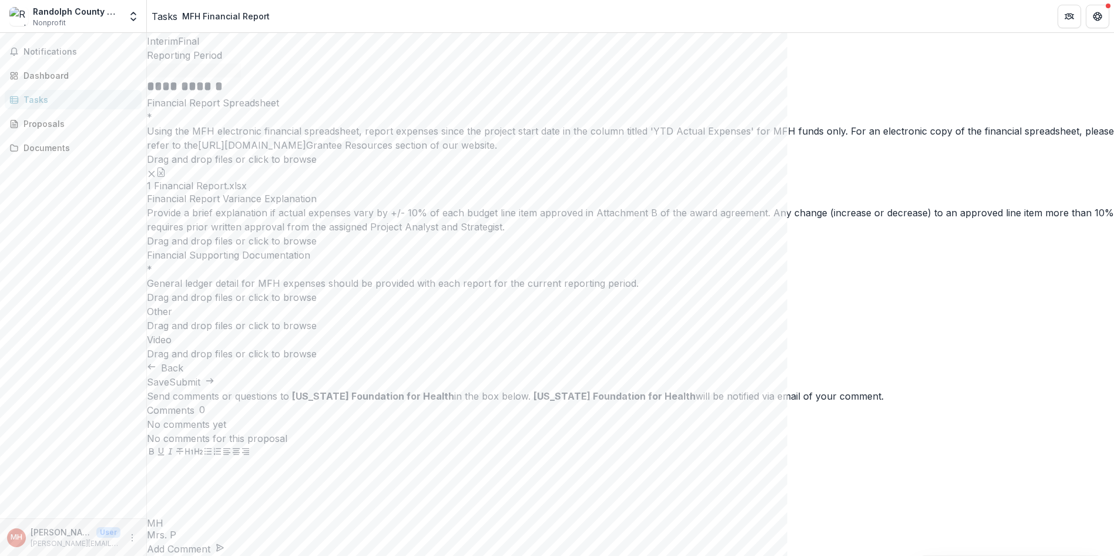
click at [247, 192] on span "1 Financial Report.xlsx" at bounding box center [197, 185] width 100 height 11
click at [317, 303] on span "click to browse" at bounding box center [282, 297] width 68 height 12
type input "**********"
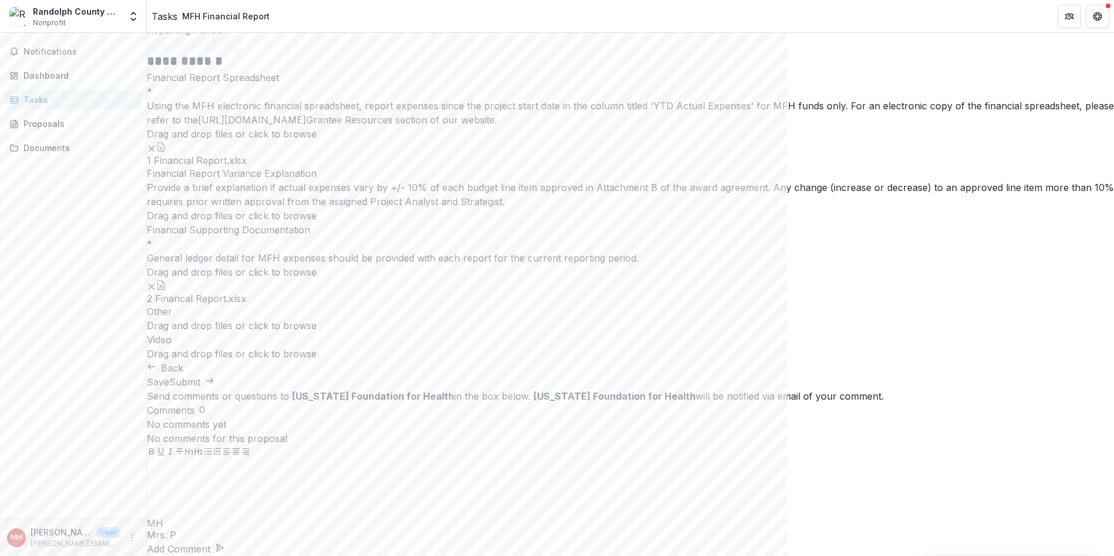
scroll to position [507, 0]
click at [317, 331] on span "click to browse" at bounding box center [282, 326] width 68 height 12
type input "**********"
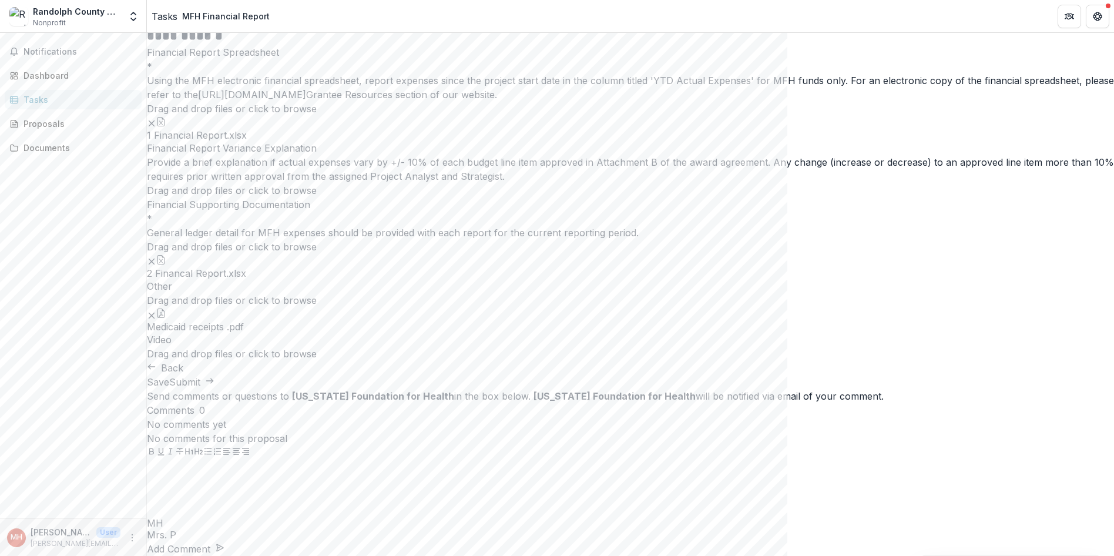
scroll to position [427, 0]
click at [317, 196] on span "click to browse" at bounding box center [282, 190] width 68 height 12
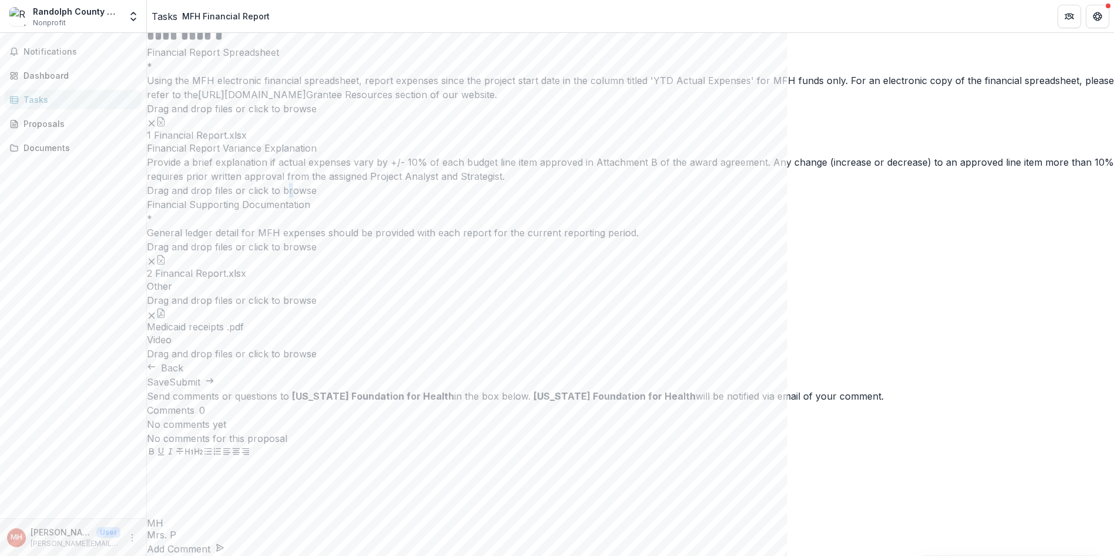
type input "**********"
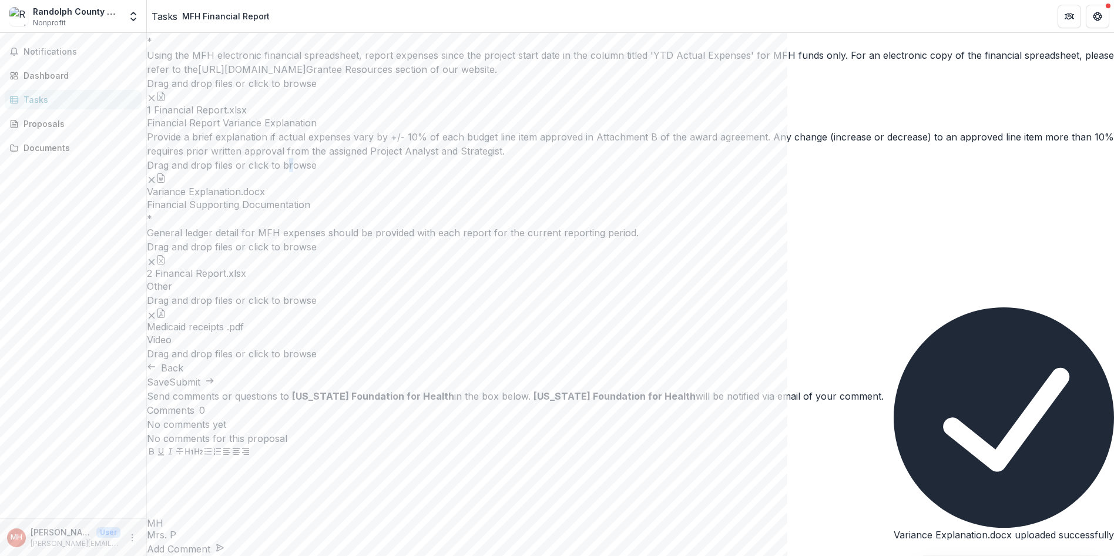
scroll to position [758, 0]
click at [894, 552] on button "Close" at bounding box center [894, 552] width 0 height 0
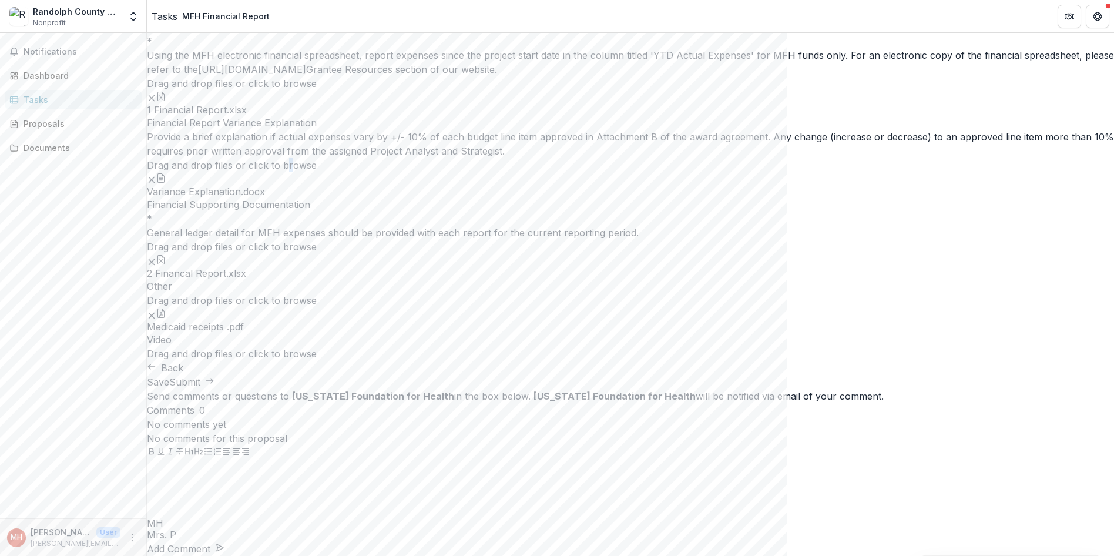
click at [214, 389] on button "Submit" at bounding box center [191, 382] width 45 height 14
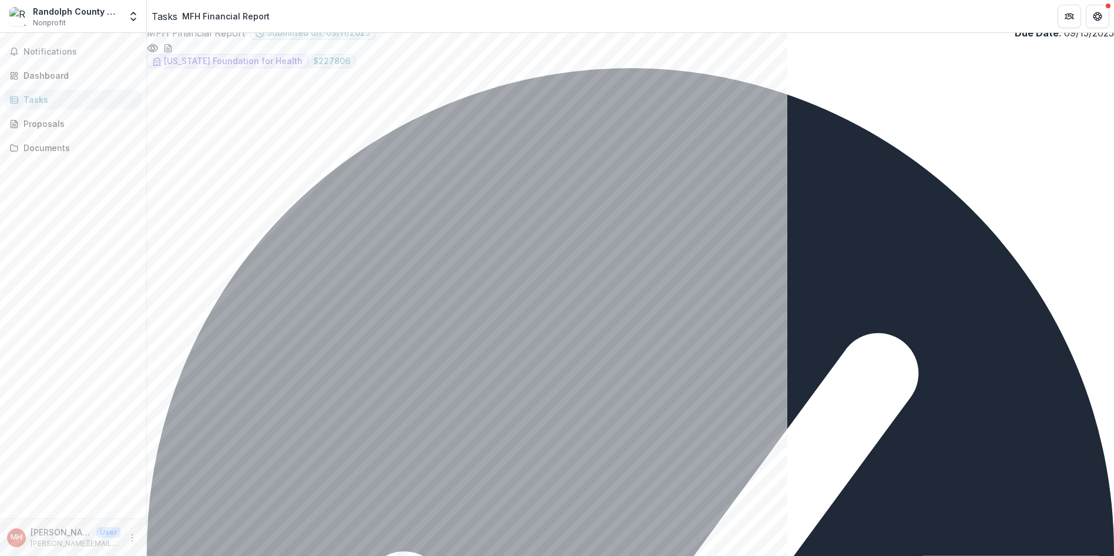
scroll to position [0, 0]
